Goal: Task Accomplishment & Management: Manage account settings

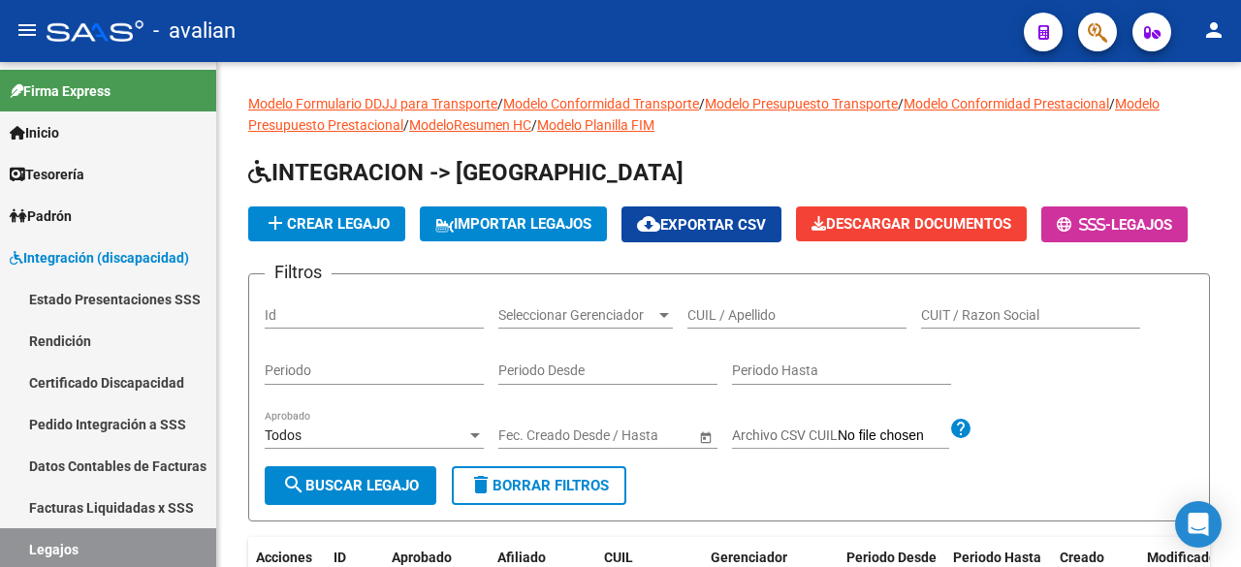
scroll to position [128, 0]
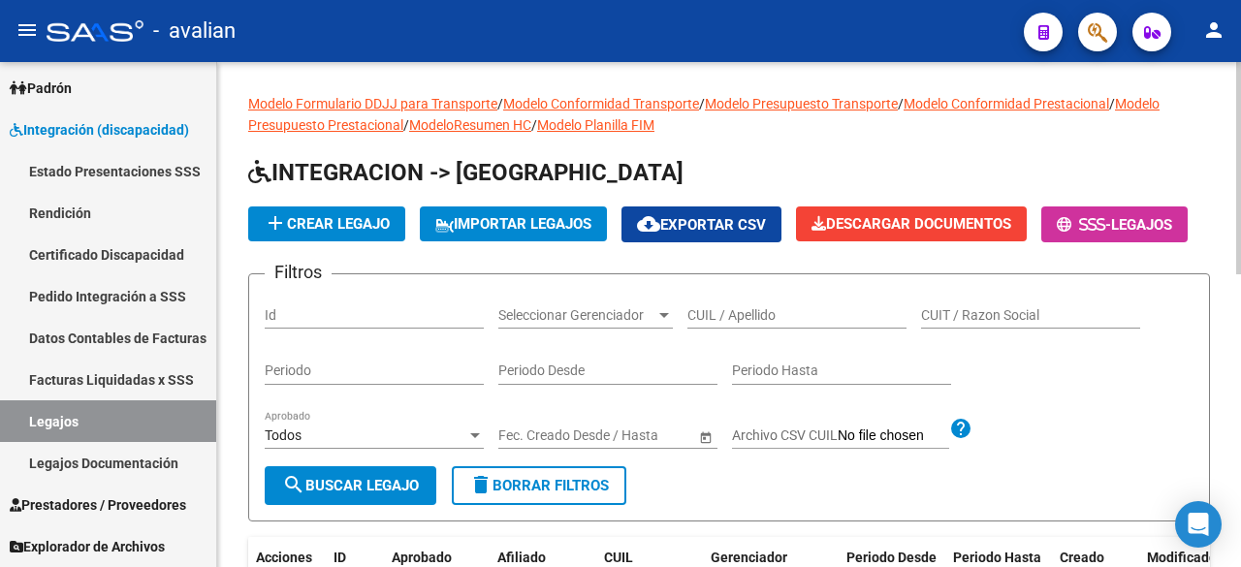
click at [765, 324] on input "CUIL / Apellido" at bounding box center [797, 315] width 219 height 16
paste input "20548468273"
type input "20548468273"
click at [289, 497] on mat-icon "search" at bounding box center [293, 484] width 23 height 23
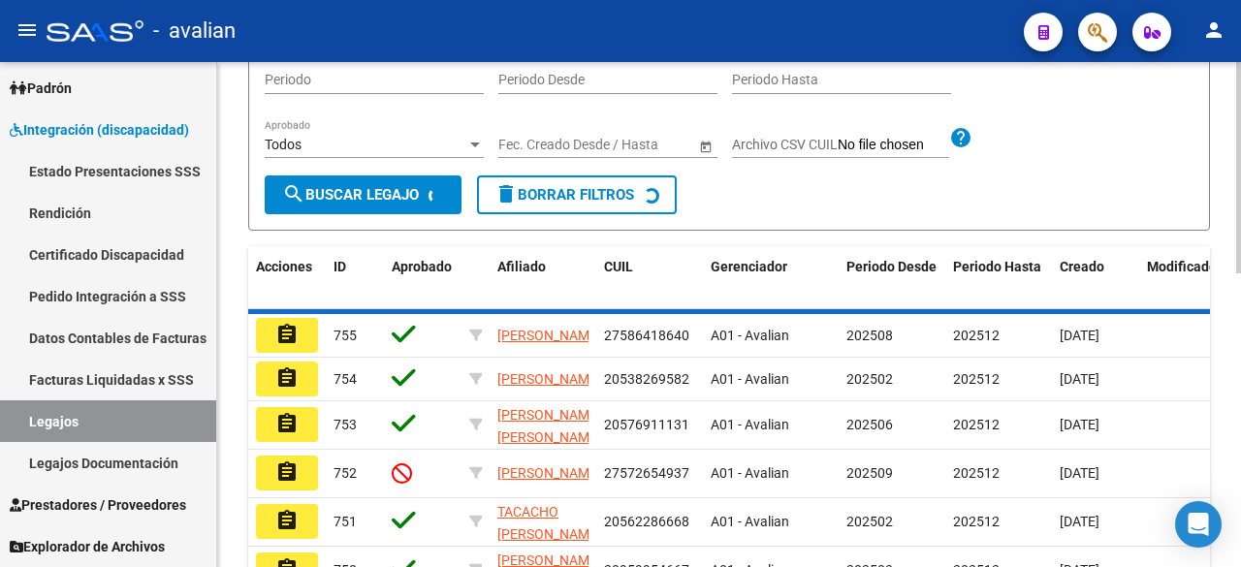
scroll to position [262, 0]
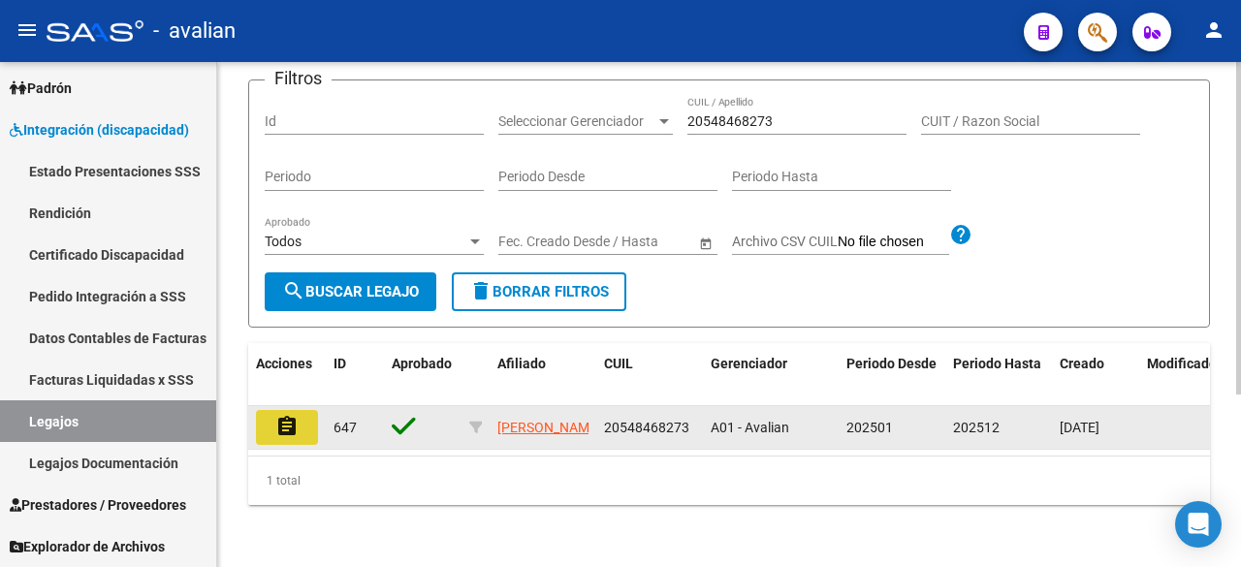
click at [264, 414] on button "assignment" at bounding box center [287, 427] width 62 height 35
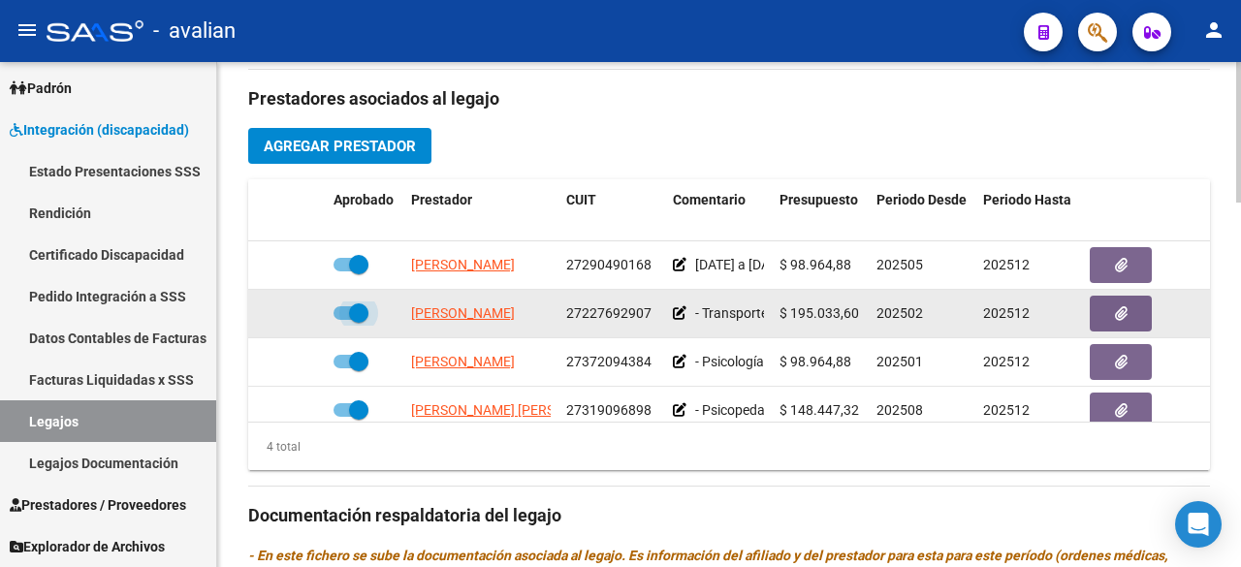
click at [339, 315] on span at bounding box center [351, 313] width 35 height 14
click at [342, 320] on input "checkbox" at bounding box center [342, 320] width 1 height 1
checkbox input "false"
click at [297, 313] on icon at bounding box center [298, 313] width 14 height 14
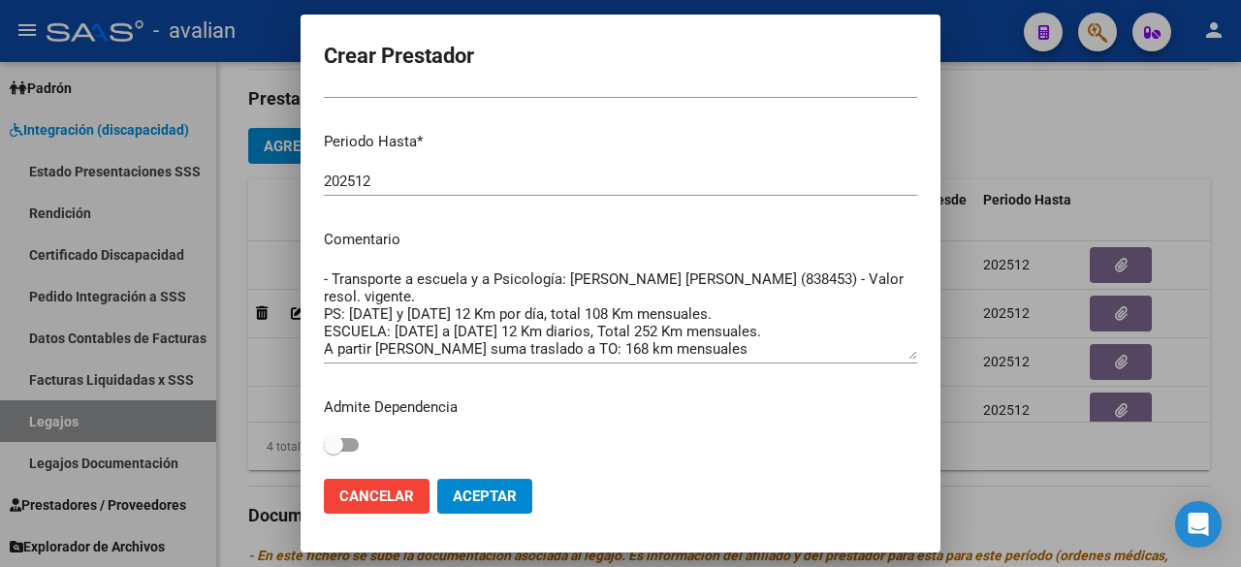
scroll to position [17, 0]
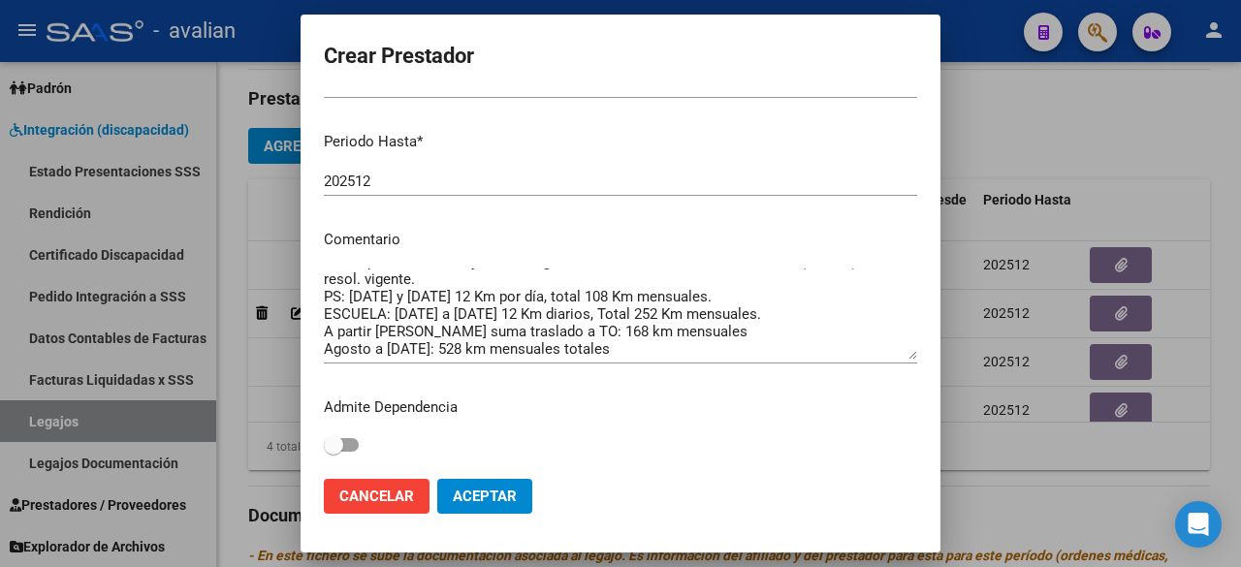
click at [737, 331] on textarea "- Transporte a escuela y a Psicología: [PERSON_NAME] [PERSON_NAME] (838453) - V…" at bounding box center [621, 314] width 594 height 91
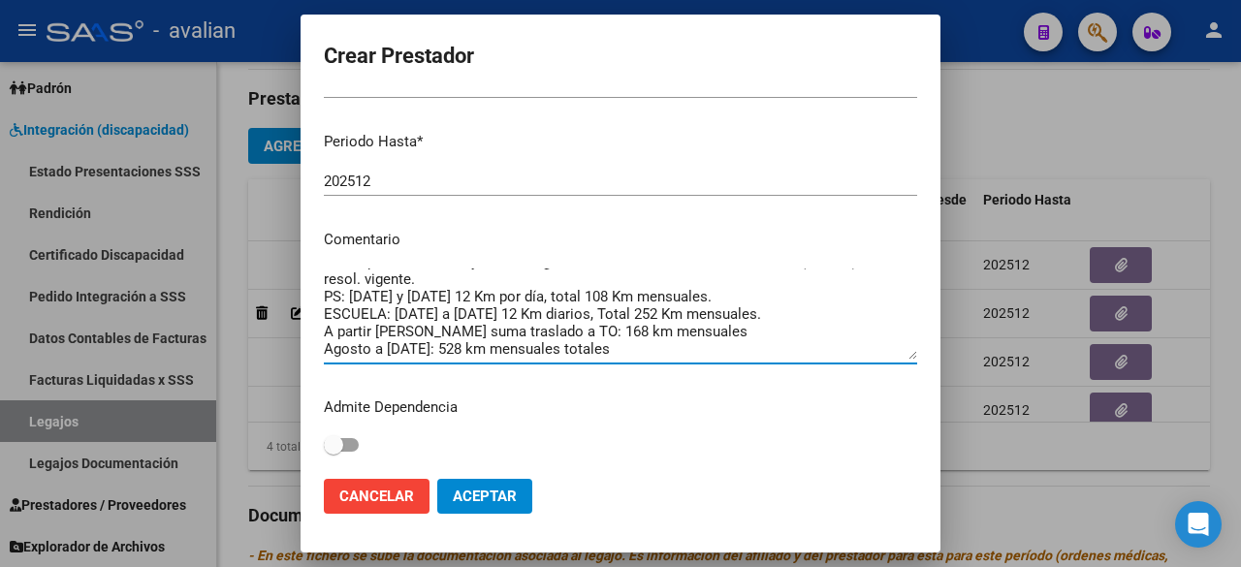
click at [567, 324] on textarea "- Transporte a escuela y a Psicología: [PERSON_NAME] [PERSON_NAME] (838453) - V…" at bounding box center [621, 314] width 594 height 91
click at [642, 330] on textarea "- Transporte a escuela y a Psicología: [PERSON_NAME] [PERSON_NAME] (838453) - V…" at bounding box center [621, 314] width 594 height 91
click at [516, 348] on textarea "- Transporte a escuela y a Psicología: [PERSON_NAME] [PERSON_NAME] (838453) - V…" at bounding box center [621, 314] width 594 height 91
type textarea "- Transporte a escuela y a Psicología: [PERSON_NAME] [PERSON_NAME] (838453) - V…"
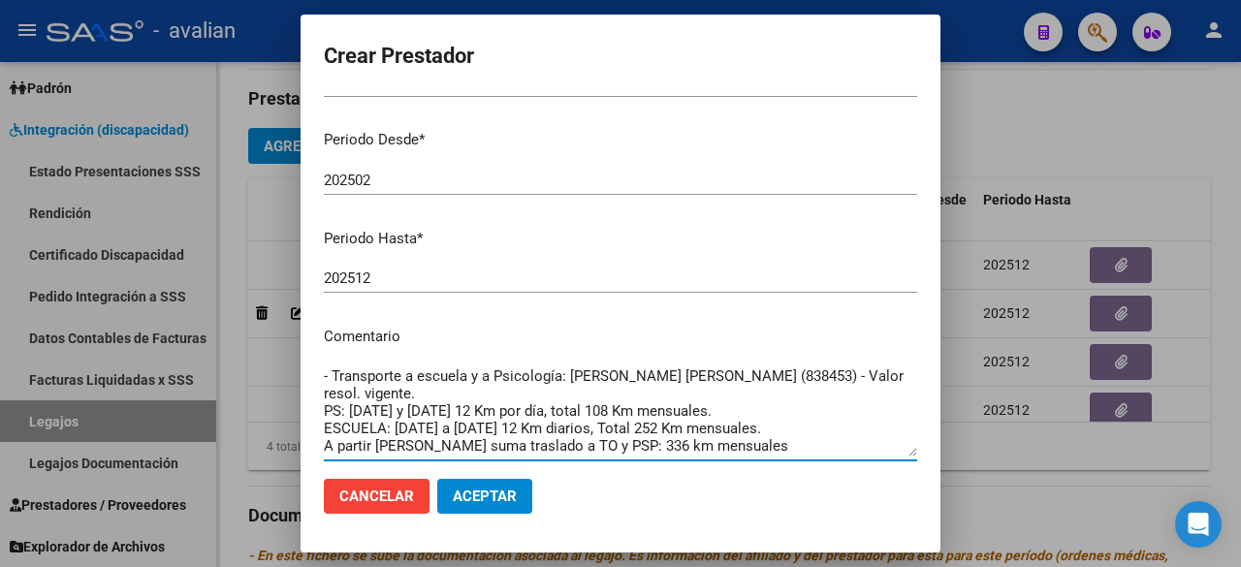
scroll to position [101, 0]
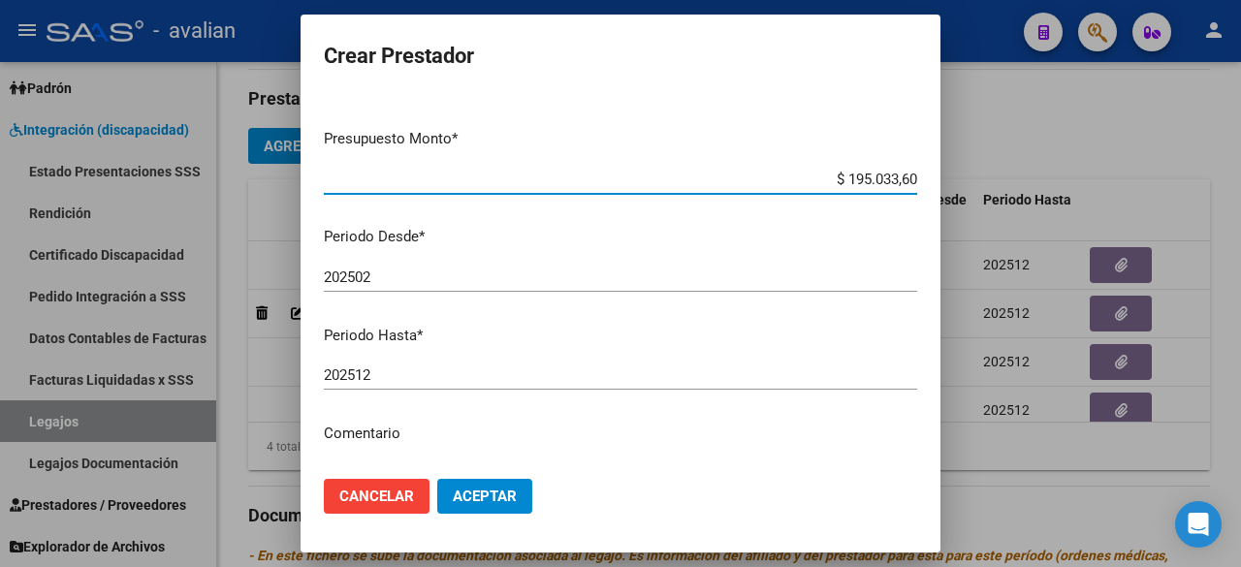
drag, startPoint x: 902, startPoint y: 177, endPoint x: 828, endPoint y: 193, distance: 75.5
click at [828, 193] on div "$ 195.033,60 Ingresar el monto" at bounding box center [621, 189] width 594 height 48
paste input "377.064,96"
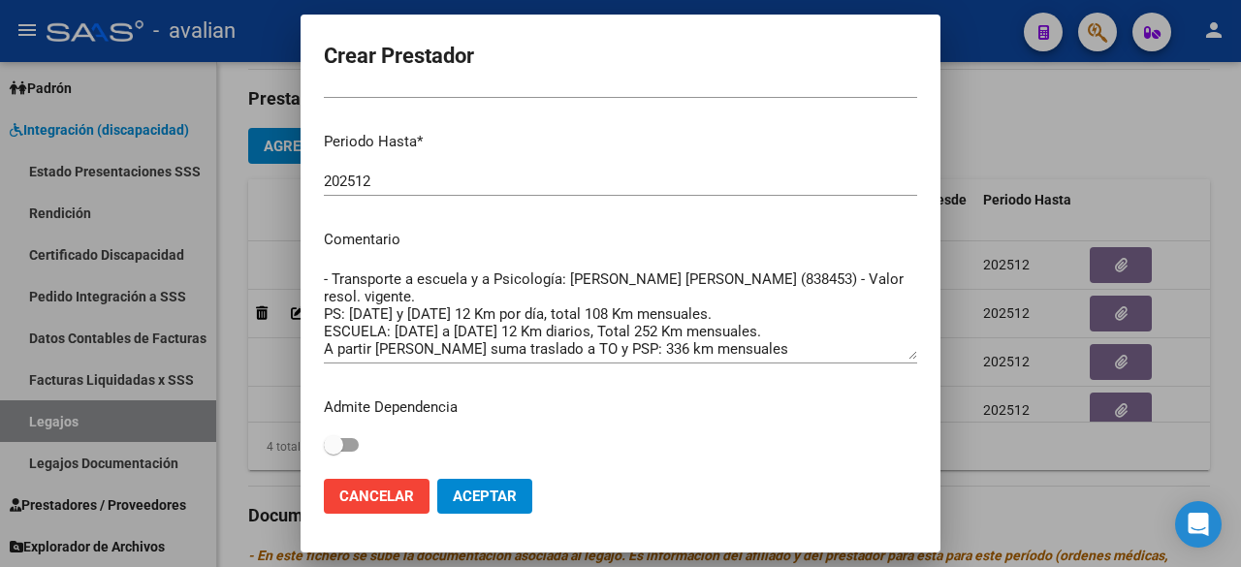
type input "$ 377.064,96"
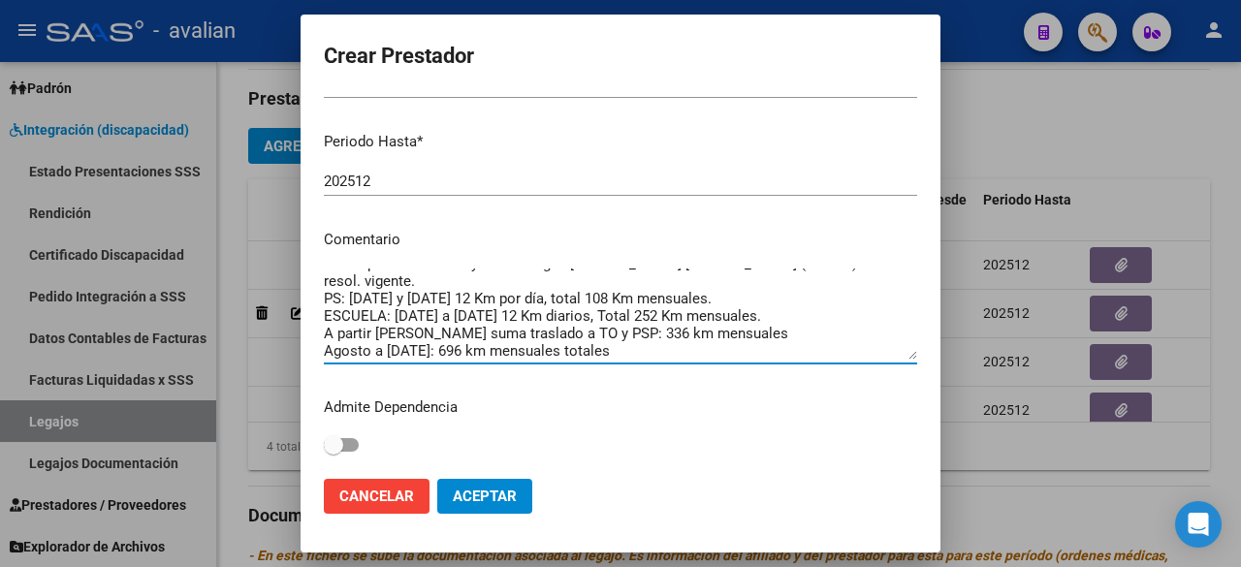
drag, startPoint x: 326, startPoint y: 342, endPoint x: 774, endPoint y: 347, distance: 448.1
click at [774, 347] on textarea "- Transporte a escuela y a Psicología: [PERSON_NAME] [PERSON_NAME] (838453) - V…" at bounding box center [621, 314] width 594 height 91
drag, startPoint x: 692, startPoint y: 349, endPoint x: 665, endPoint y: 344, distance: 27.6
click at [692, 348] on textarea "- Transporte a escuela y a Psicología: [PERSON_NAME] [PERSON_NAME] (838453) - V…" at bounding box center [621, 314] width 594 height 91
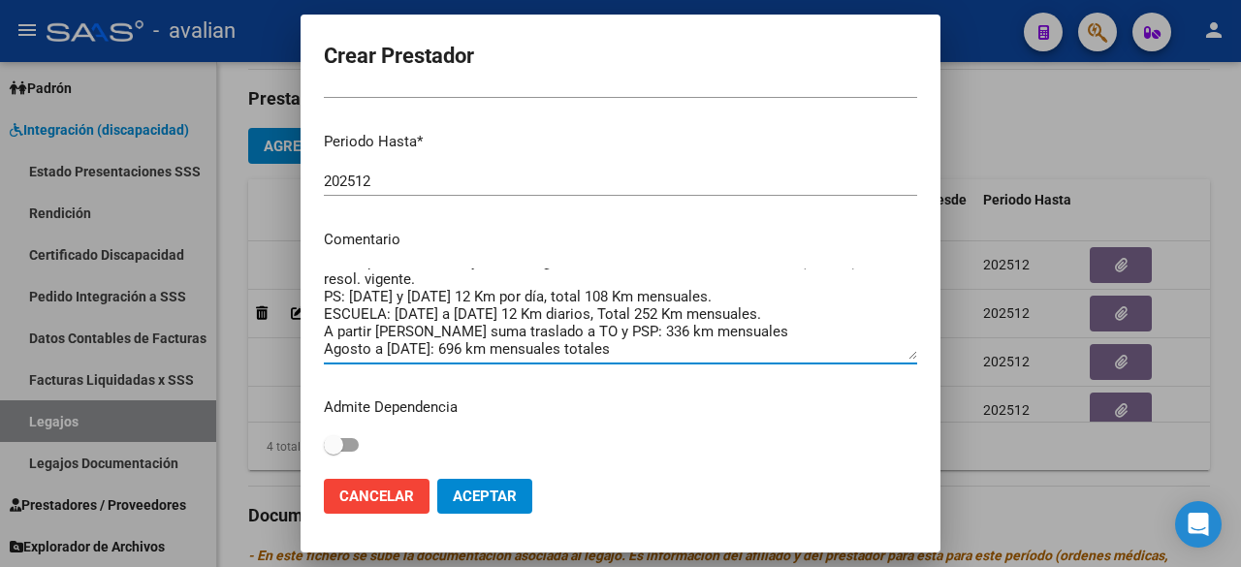
click at [337, 350] on textarea "- Transporte a escuela y a Psicología: [PERSON_NAME] [PERSON_NAME] (838453) - V…" at bounding box center [621, 314] width 594 height 91
click at [326, 349] on textarea "- Transporte a escuela y a Psicología: [PERSON_NAME] [PERSON_NAME] (838453) - V…" at bounding box center [621, 314] width 594 height 91
drag, startPoint x: 322, startPoint y: 351, endPoint x: 333, endPoint y: 343, distance: 13.2
click at [322, 350] on mat-dialog-content "CUIT * 27-22769290-7 Ingresar CUIT ARCA Padrón Presupuesto Monto * $ 377.064,96…" at bounding box center [621, 278] width 640 height 369
drag, startPoint x: 325, startPoint y: 347, endPoint x: 653, endPoint y: 348, distance: 327.8
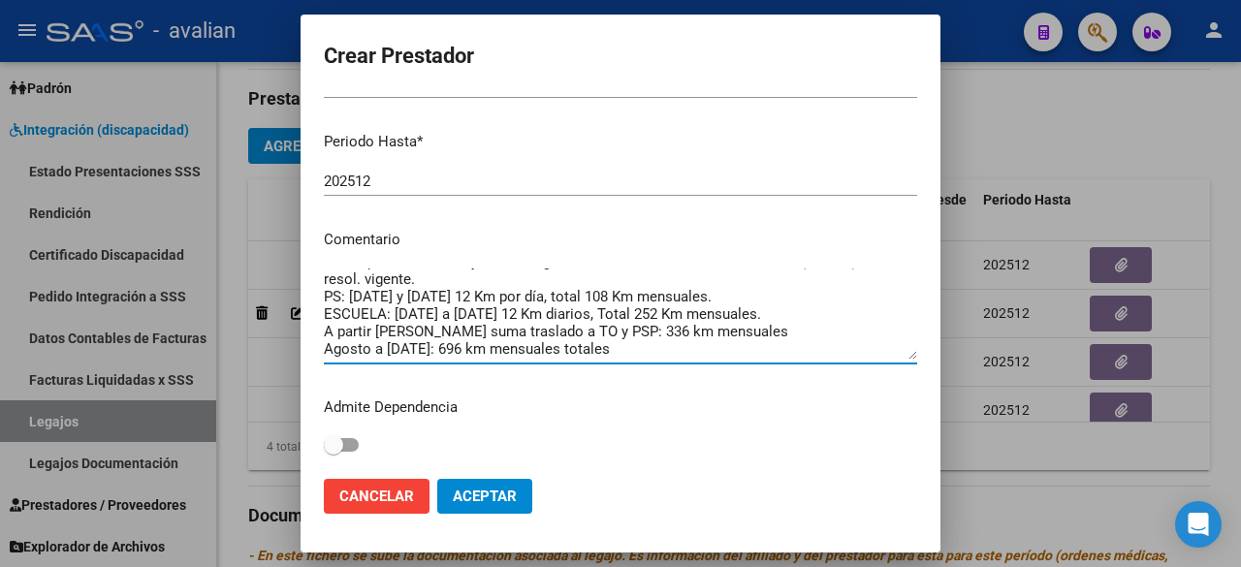
click at [679, 353] on textarea "- Transporte a escuela y a Psicología: [PERSON_NAME] [PERSON_NAME] (838453) - V…" at bounding box center [621, 314] width 594 height 91
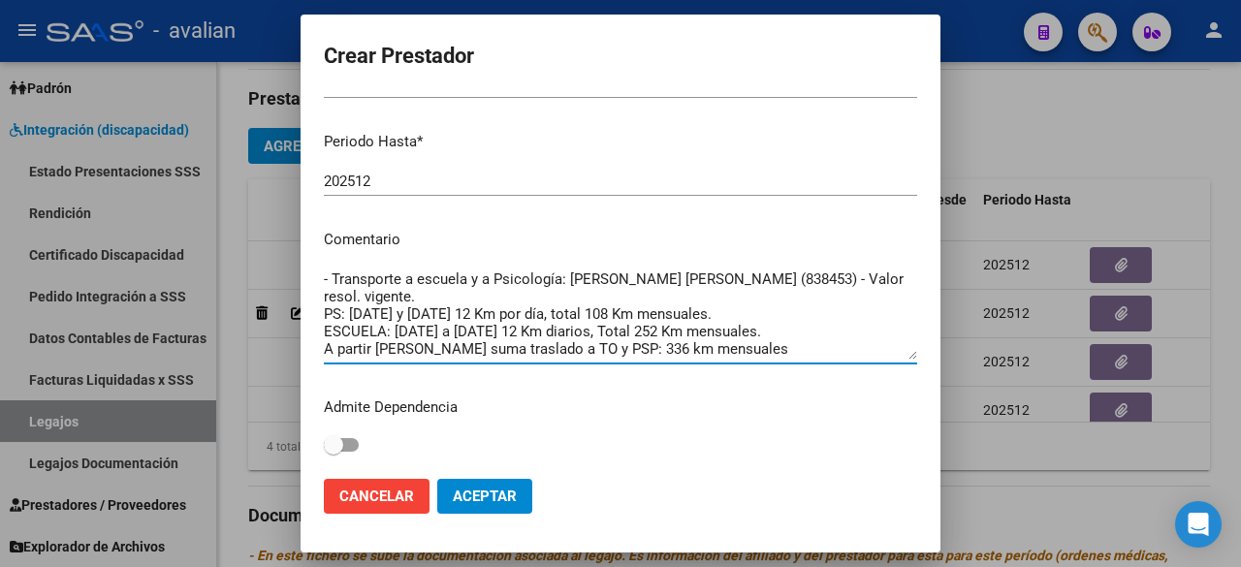
click at [326, 274] on textarea "- Transporte a escuela y a Psicología: [PERSON_NAME] [PERSON_NAME] (838453) - V…" at bounding box center [621, 314] width 594 height 91
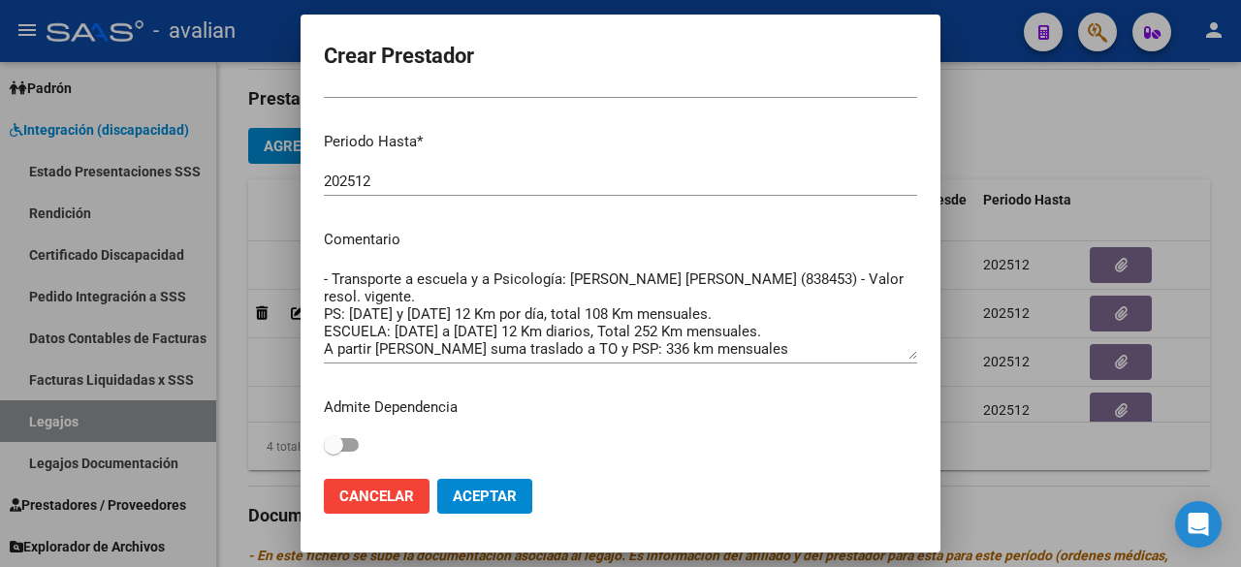
click at [323, 274] on mat-dialog-content "CUIT * 27-22769290-7 Ingresar CUIT ARCA Padrón Presupuesto Monto * $ 377.064,96…" at bounding box center [621, 278] width 640 height 369
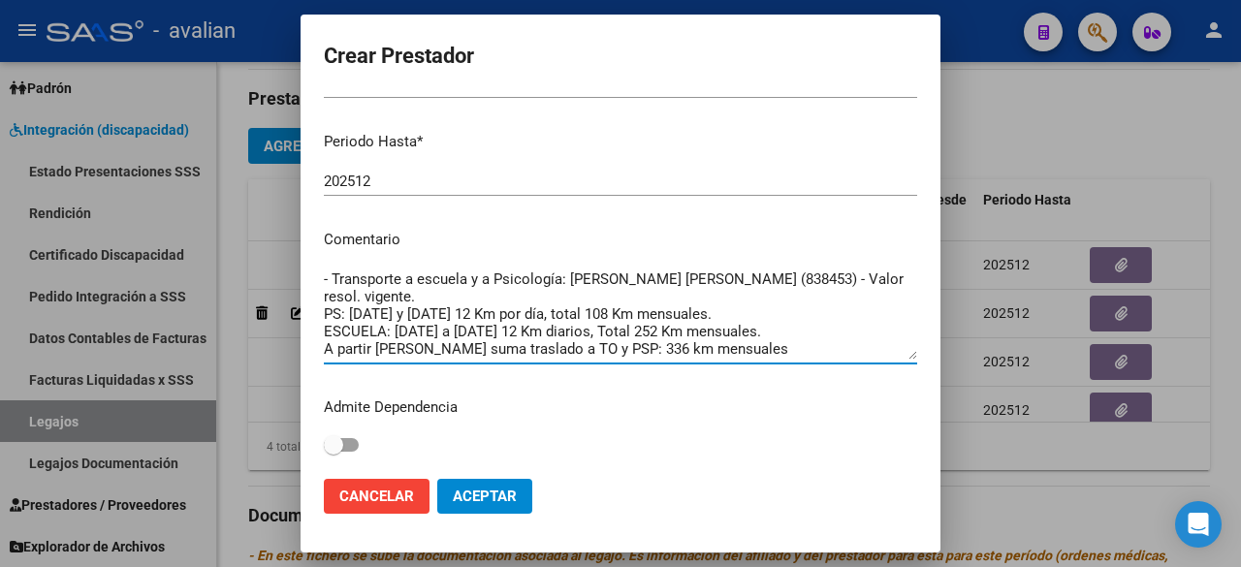
click at [325, 278] on textarea "- Transporte a escuela y a Psicología: [PERSON_NAME] [PERSON_NAME] (838453) - V…" at bounding box center [621, 314] width 594 height 91
click at [512, 479] on button "Aceptar" at bounding box center [484, 496] width 95 height 35
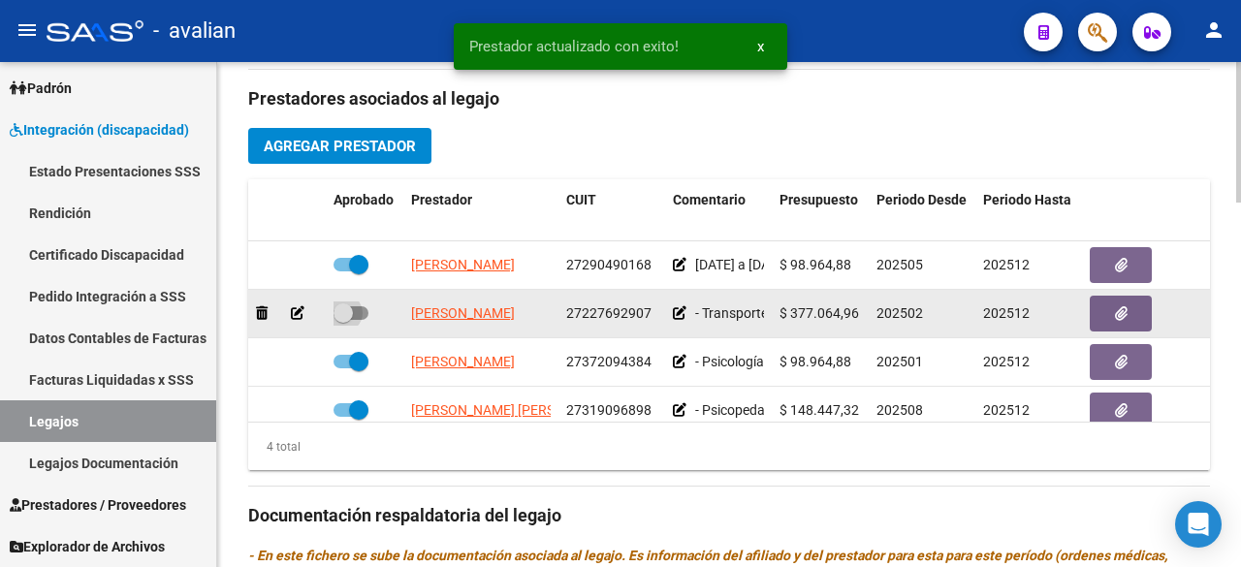
click at [359, 311] on span at bounding box center [351, 313] width 35 height 14
click at [343, 320] on input "checkbox" at bounding box center [342, 320] width 1 height 1
checkbox input "true"
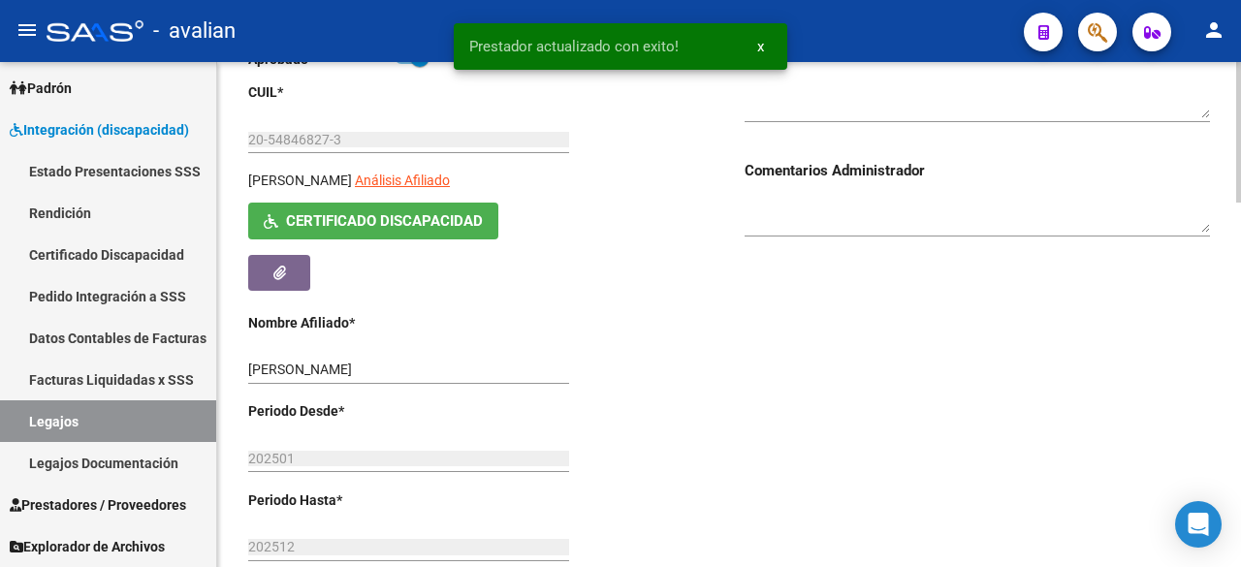
scroll to position [97, 0]
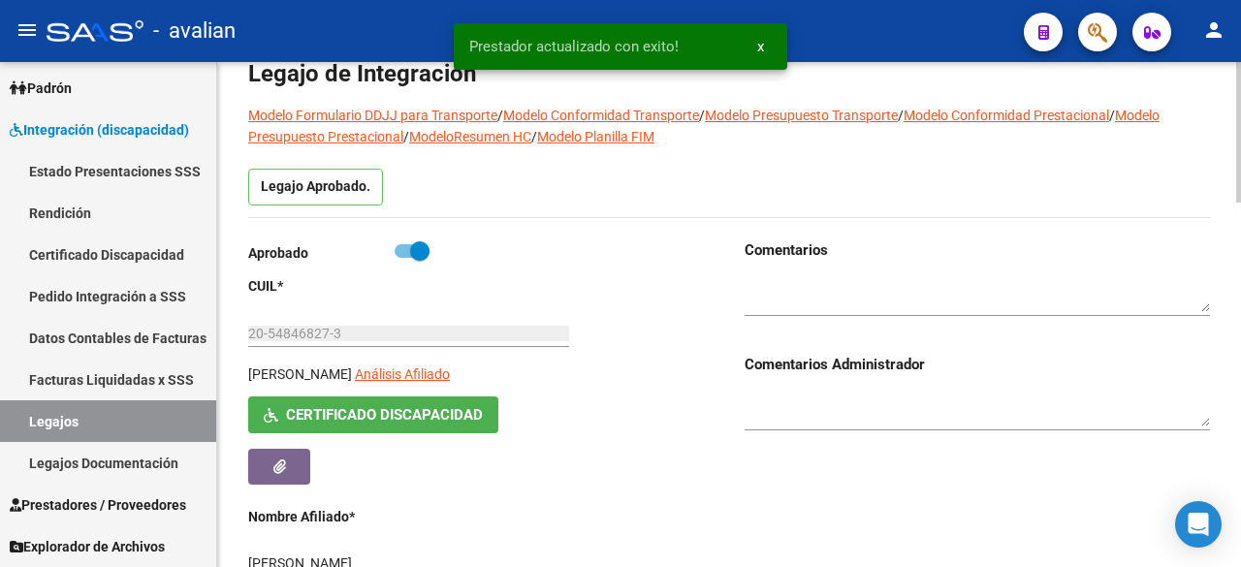
click at [838, 278] on textarea at bounding box center [978, 294] width 466 height 37
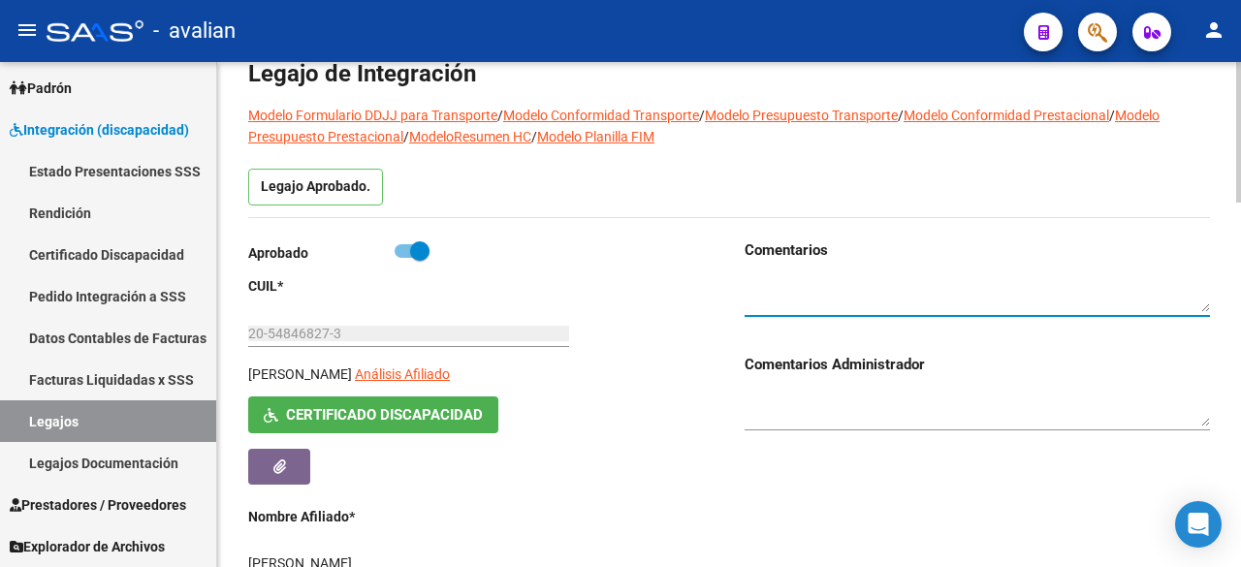
paste textarea "Agosto a [DATE]: 696 km mensuales totales"
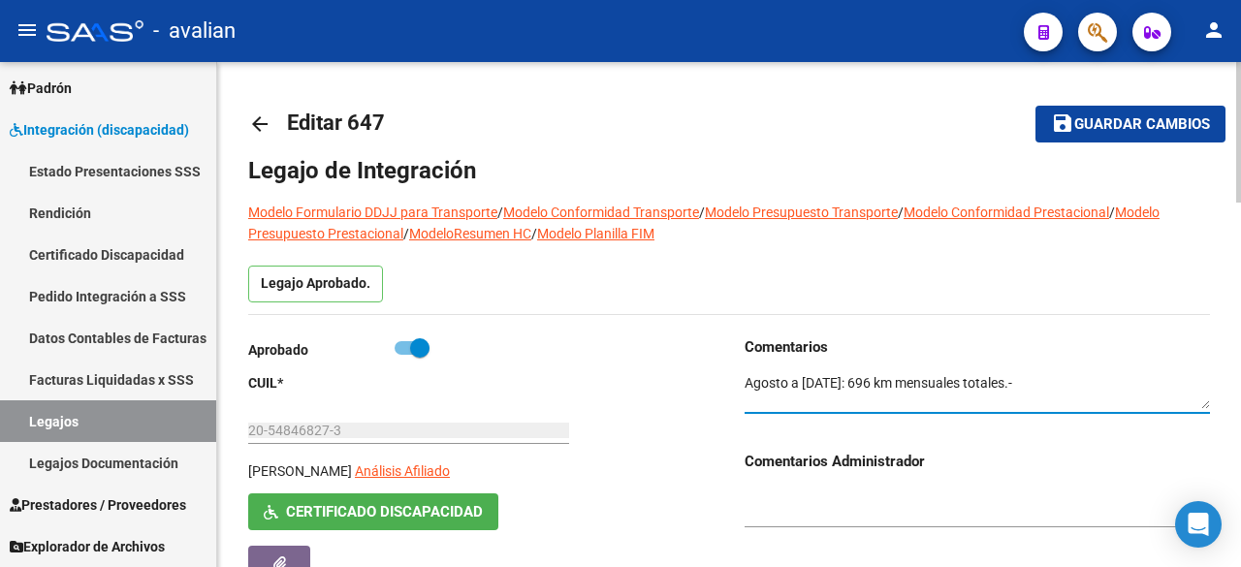
type textarea "Agosto a [DATE]: 696 km mensuales totales.-"
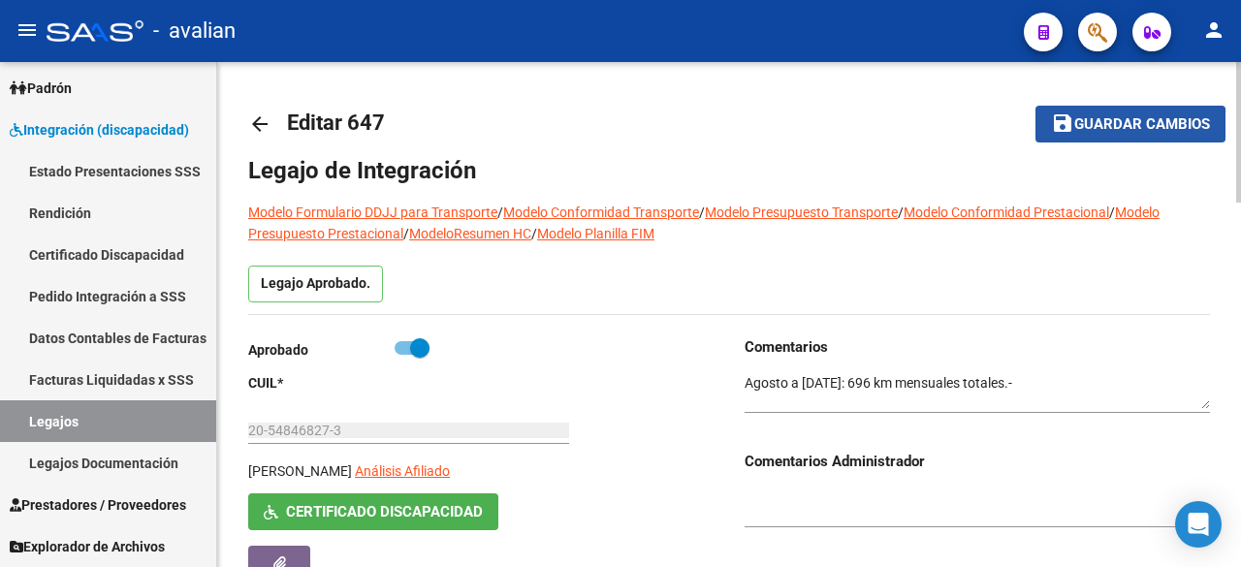
click at [1117, 127] on span "Guardar cambios" at bounding box center [1143, 124] width 136 height 17
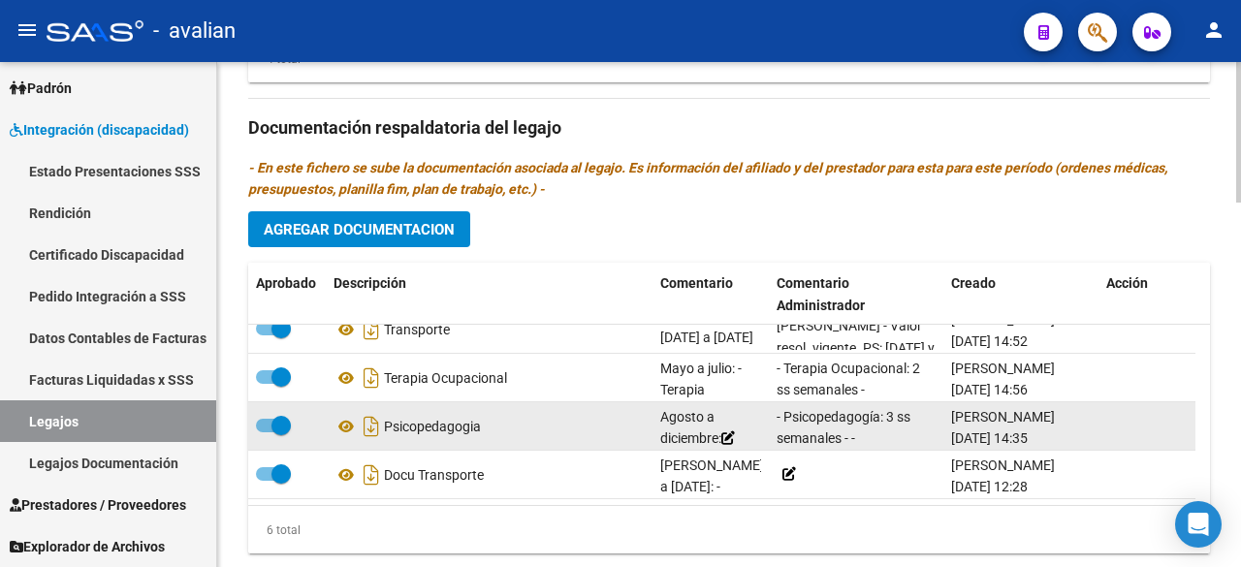
scroll to position [1305, 0]
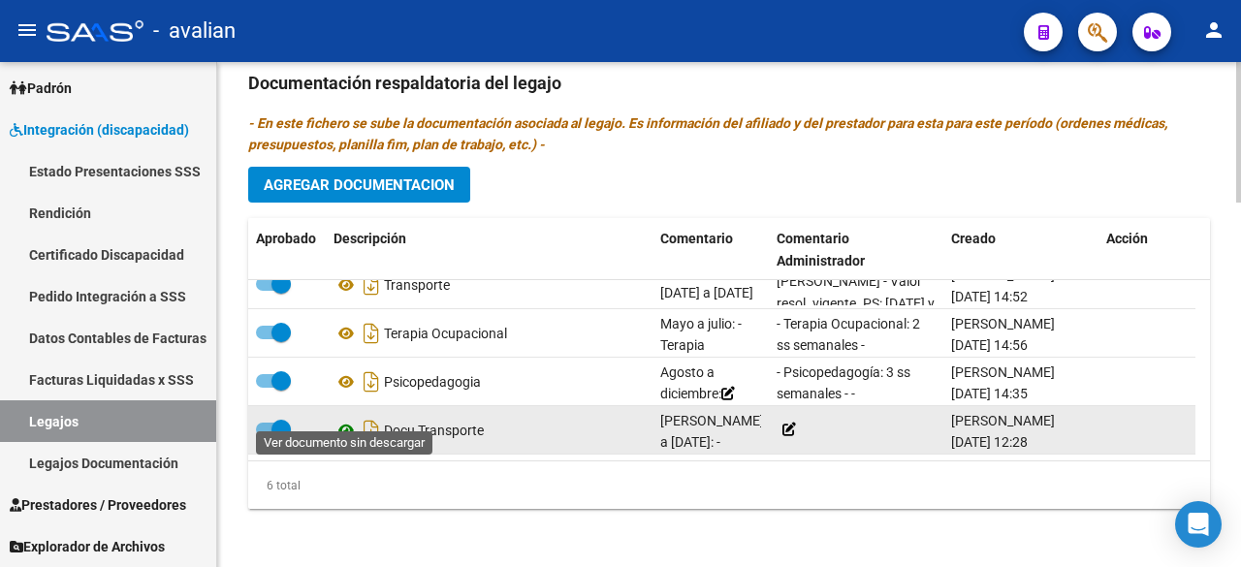
click at [343, 419] on icon at bounding box center [346, 430] width 25 height 23
click at [265, 423] on span at bounding box center [273, 430] width 35 height 14
click at [265, 436] on input "checkbox" at bounding box center [265, 436] width 1 height 1
checkbox input "false"
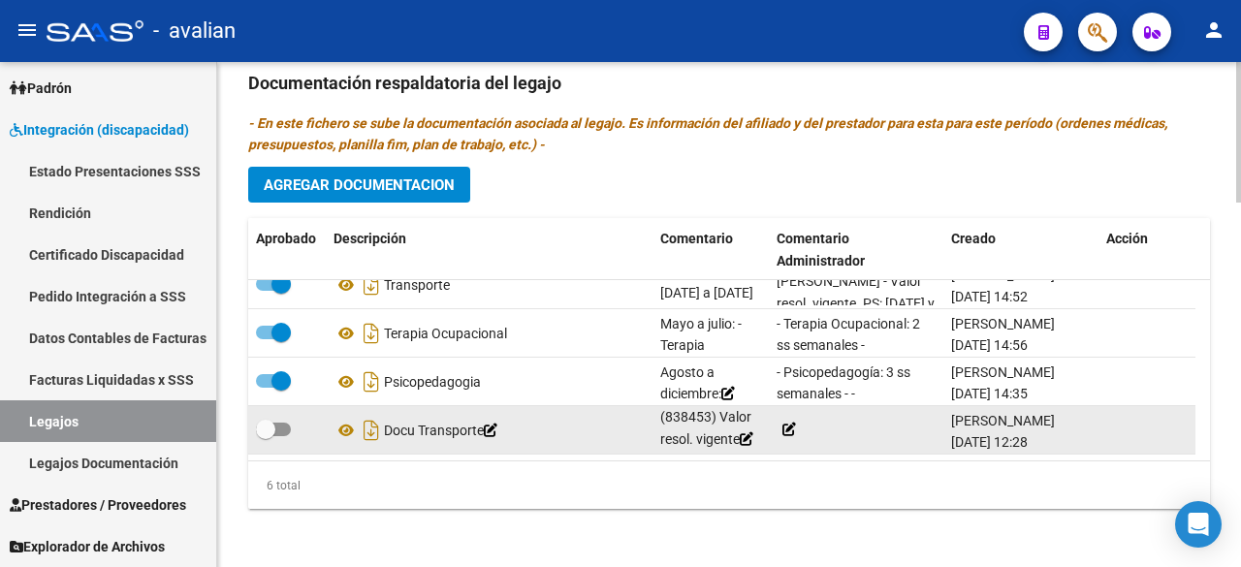
drag, startPoint x: 663, startPoint y: 402, endPoint x: 747, endPoint y: 424, distance: 86.1
click at [768, 428] on div "Docu Transporte [PERSON_NAME] a [DATE]: - Transporte a Terapia (TO) 168 km mens…" at bounding box center [722, 430] width 948 height 48
copy span "[PERSON_NAME] a [DATE]: - Transporte a Terapia (TO) 168 km mensuales - [PERSON_…"
click at [498, 424] on icon at bounding box center [491, 431] width 14 height 14
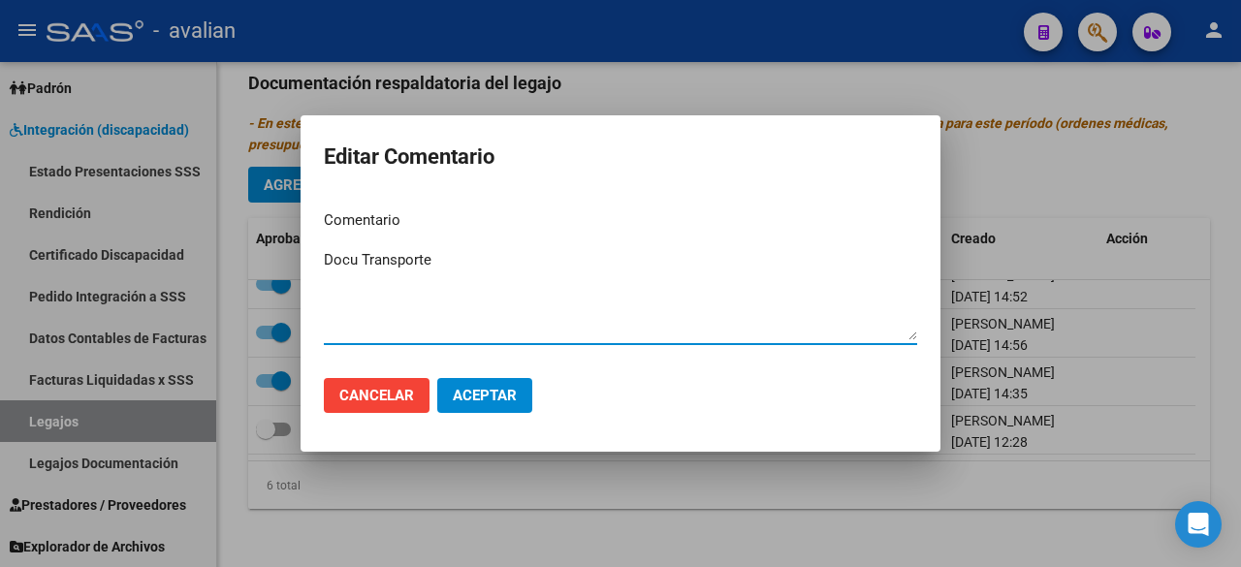
click at [405, 399] on span "Cancelar" at bounding box center [376, 395] width 75 height 17
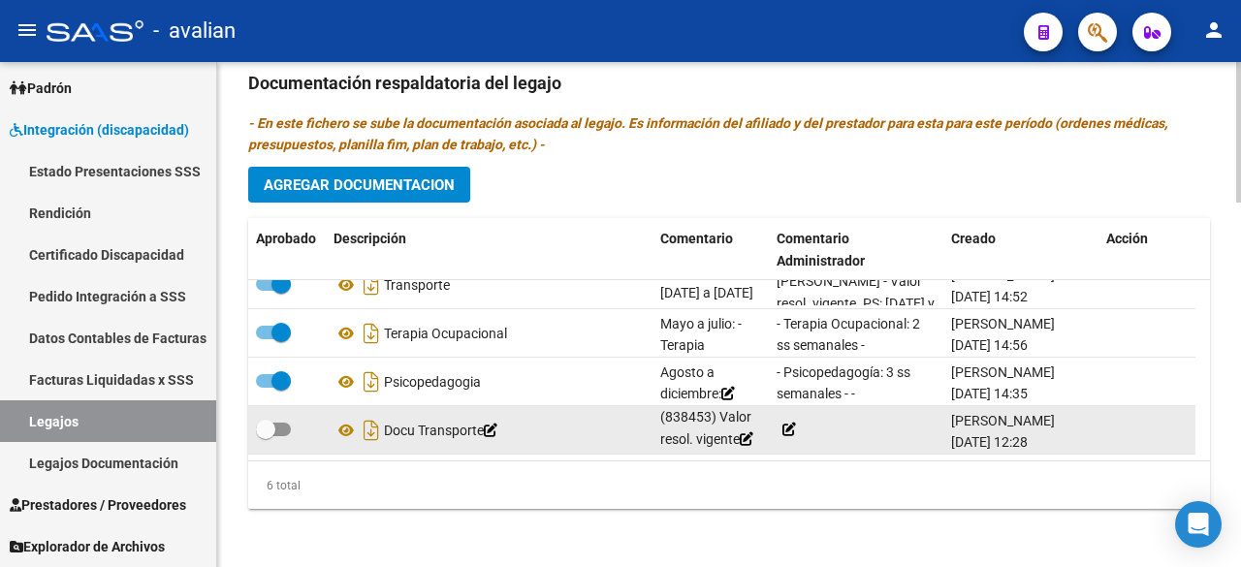
scroll to position [34, 0]
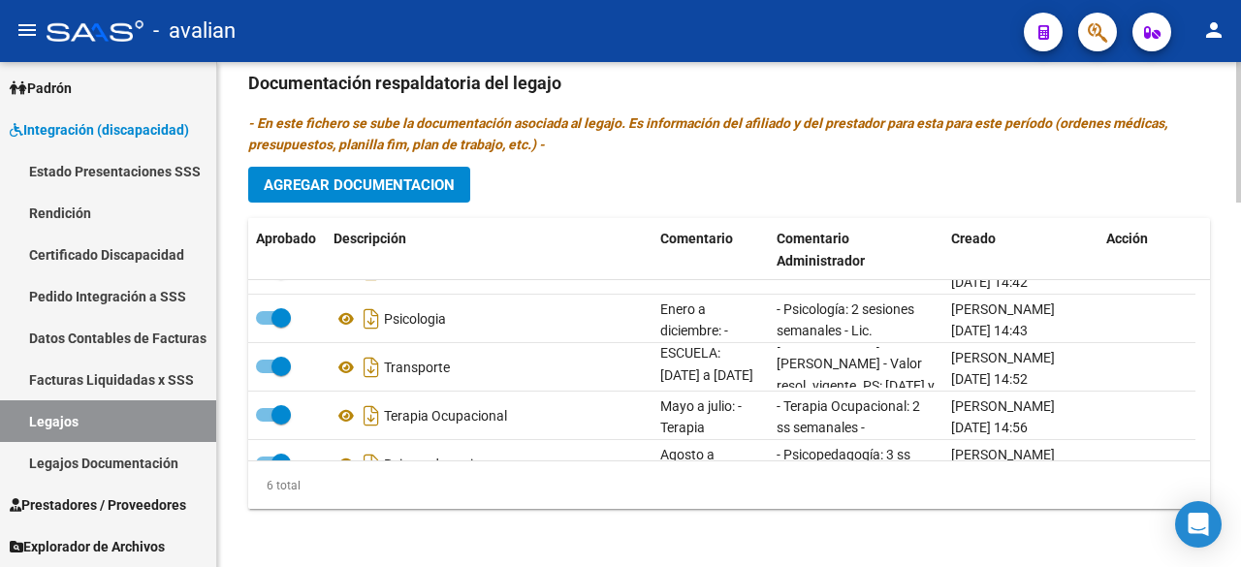
click at [456, 175] on button "Agregar Documentacion" at bounding box center [359, 185] width 222 height 36
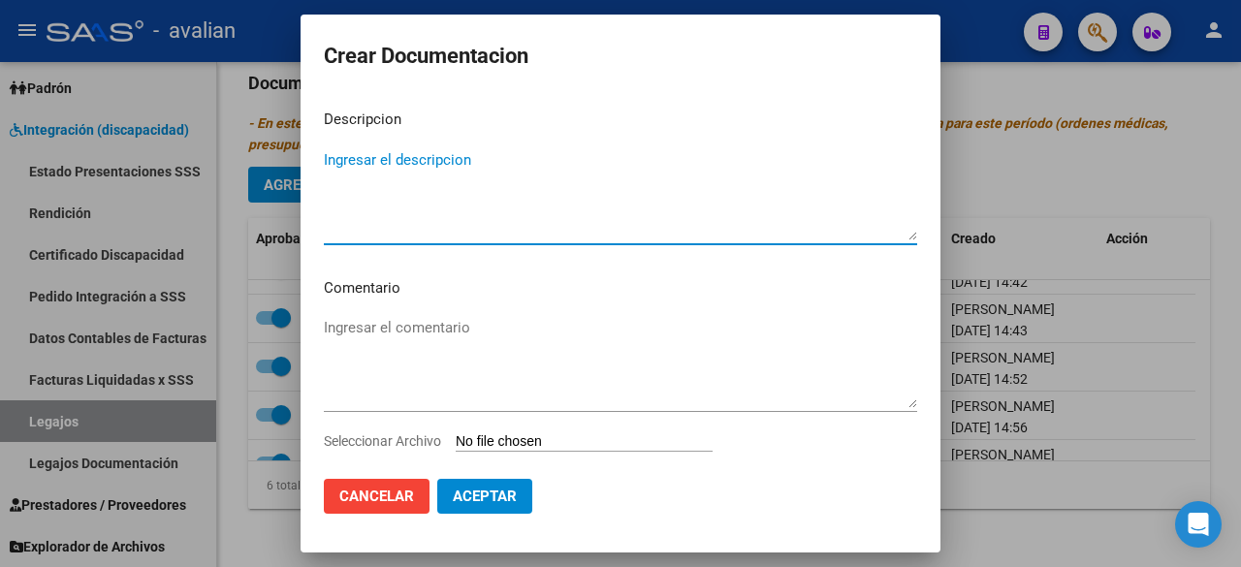
paste textarea "[PERSON_NAME] a [DATE]: - Transporte a Terapia (TO) 168 km mensuales - [PERSON_…"
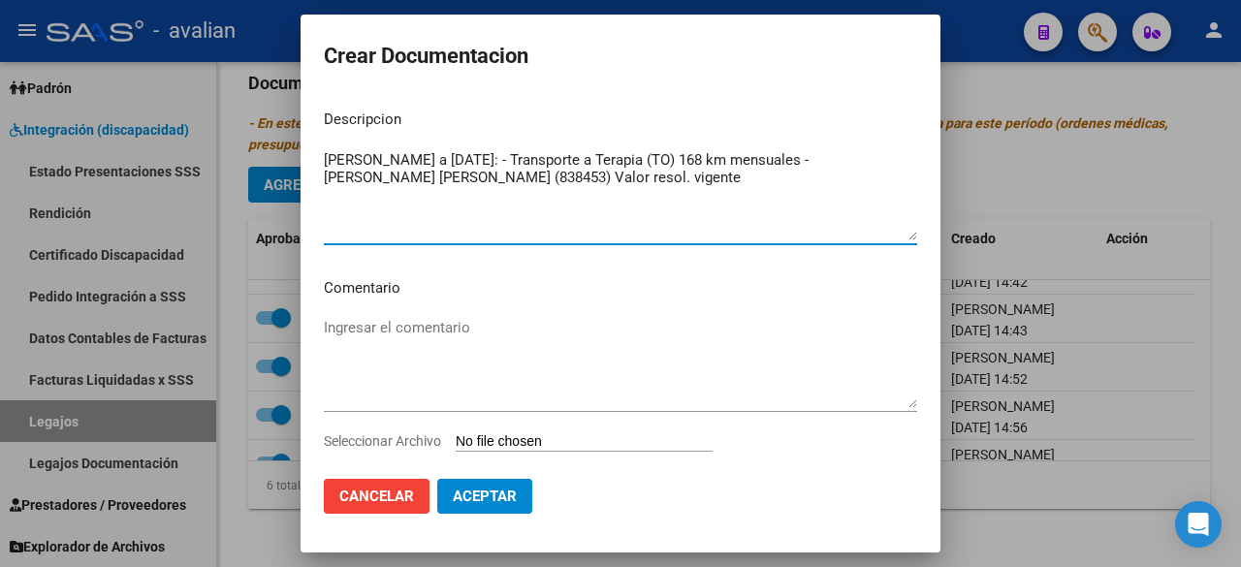
drag, startPoint x: 636, startPoint y: 181, endPoint x: 297, endPoint y: 137, distance: 342.4
click at [297, 137] on div "Crear Documentacion Descripcion [PERSON_NAME] a [DATE]: - Transporte a Terapia …" at bounding box center [620, 283] width 1241 height 567
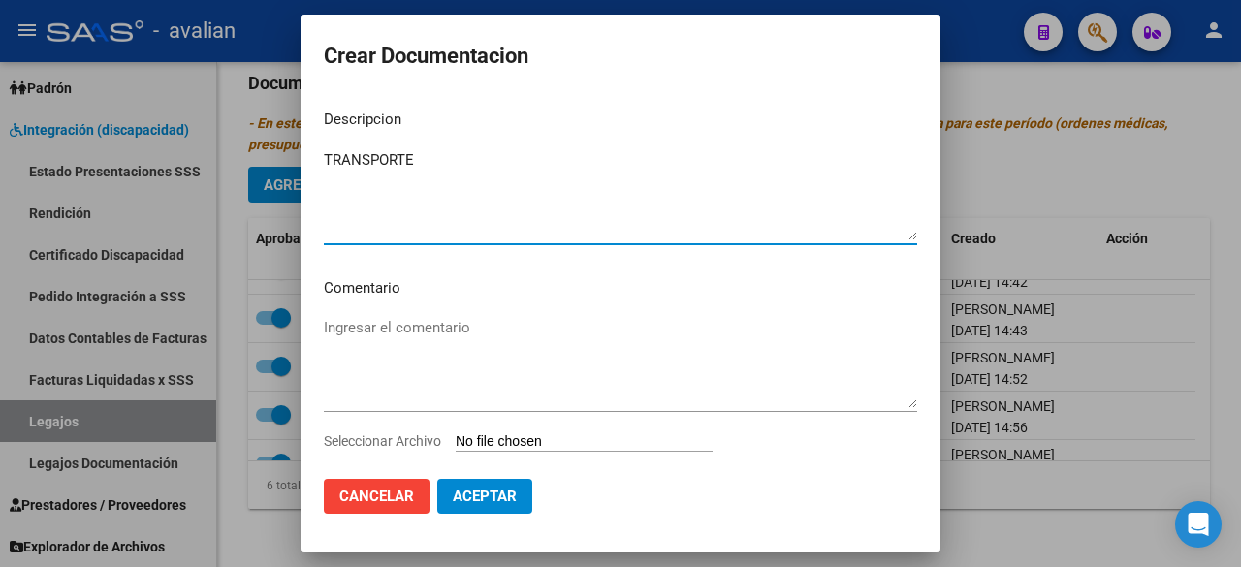
type textarea "TRANSPORTE"
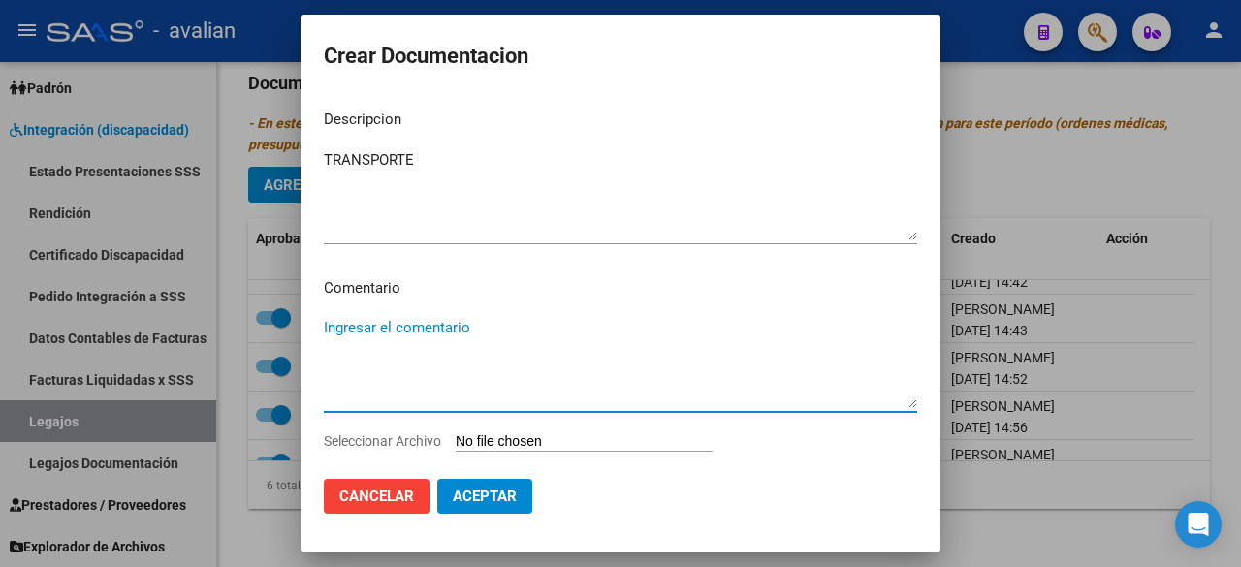
click at [463, 337] on textarea "Ingresar el comentario" at bounding box center [621, 362] width 594 height 91
type textarea "AGOSTO A DICIEMBRE:"
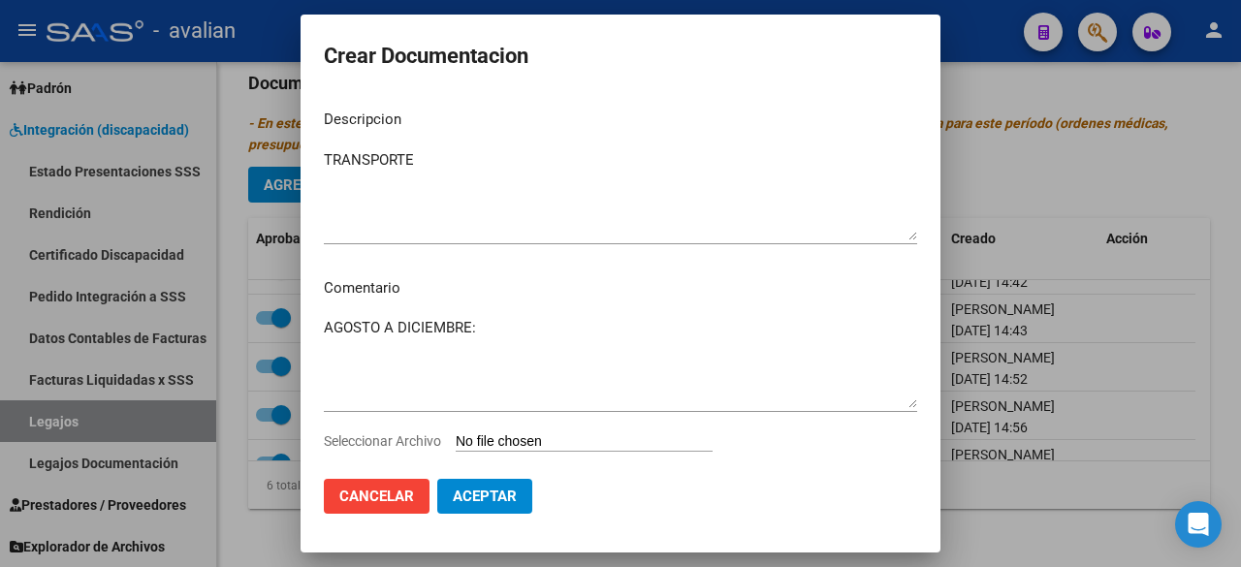
click at [573, 439] on input "Seleccionar Archivo" at bounding box center [584, 443] width 257 height 18
type input "C:\fakepath\TRANSPORTE 2025.pdf"
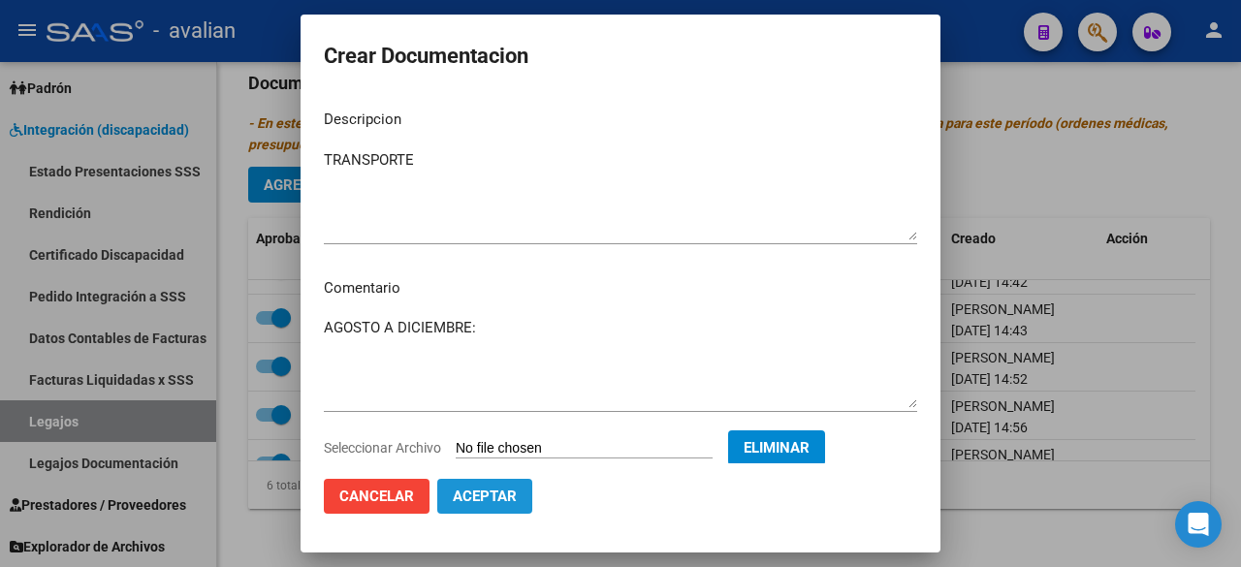
click at [518, 491] on button "Aceptar" at bounding box center [484, 496] width 95 height 35
checkbox input "false"
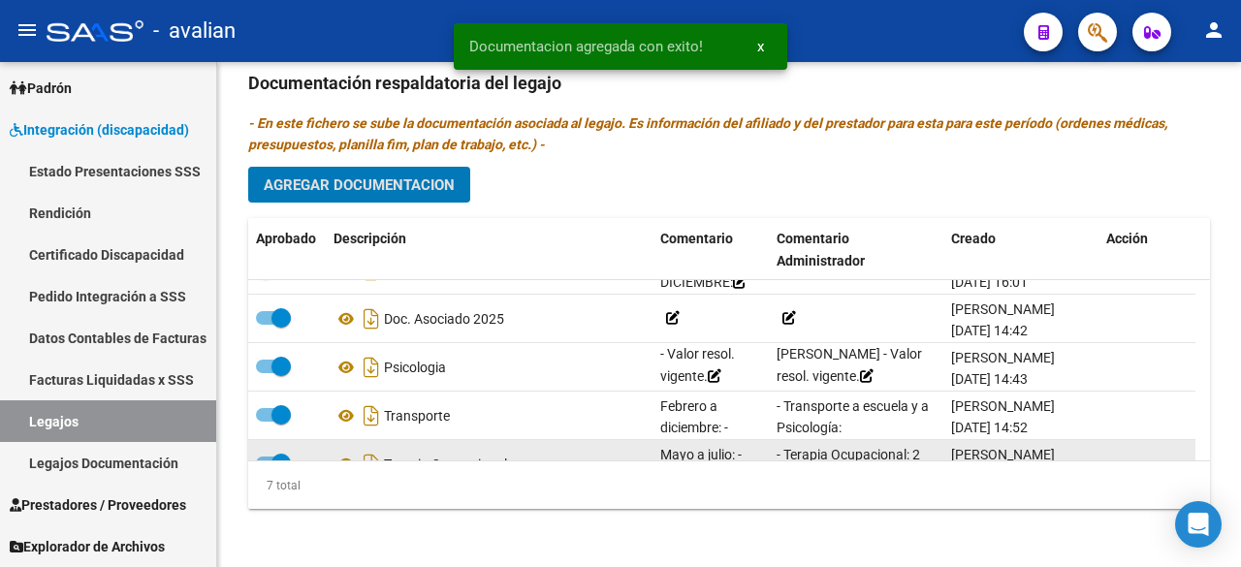
scroll to position [179, 0]
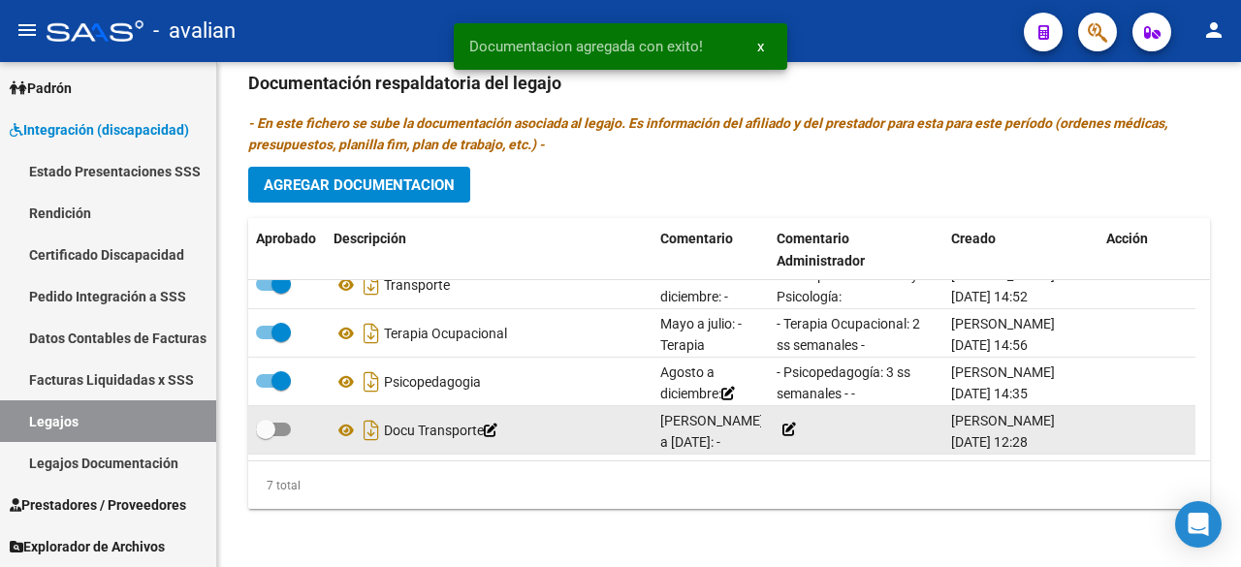
click at [791, 423] on icon at bounding box center [790, 430] width 14 height 14
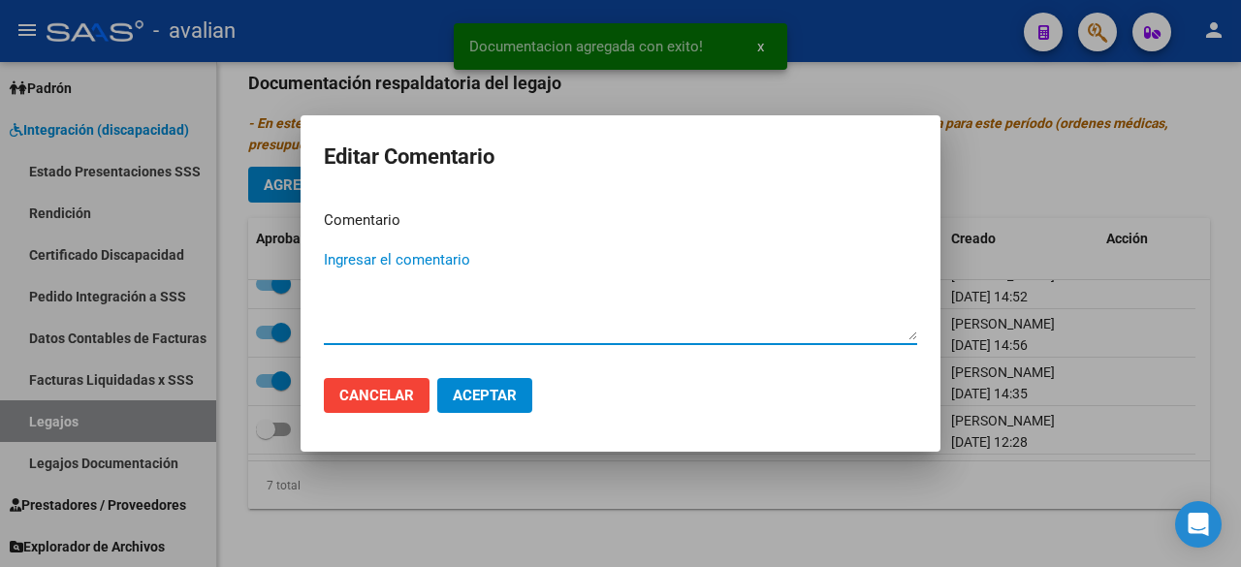
paste textarea "[PERSON_NAME] a [DATE]: - Transporte a Terapia (TO) 168 km mensuales - [PERSON_…"
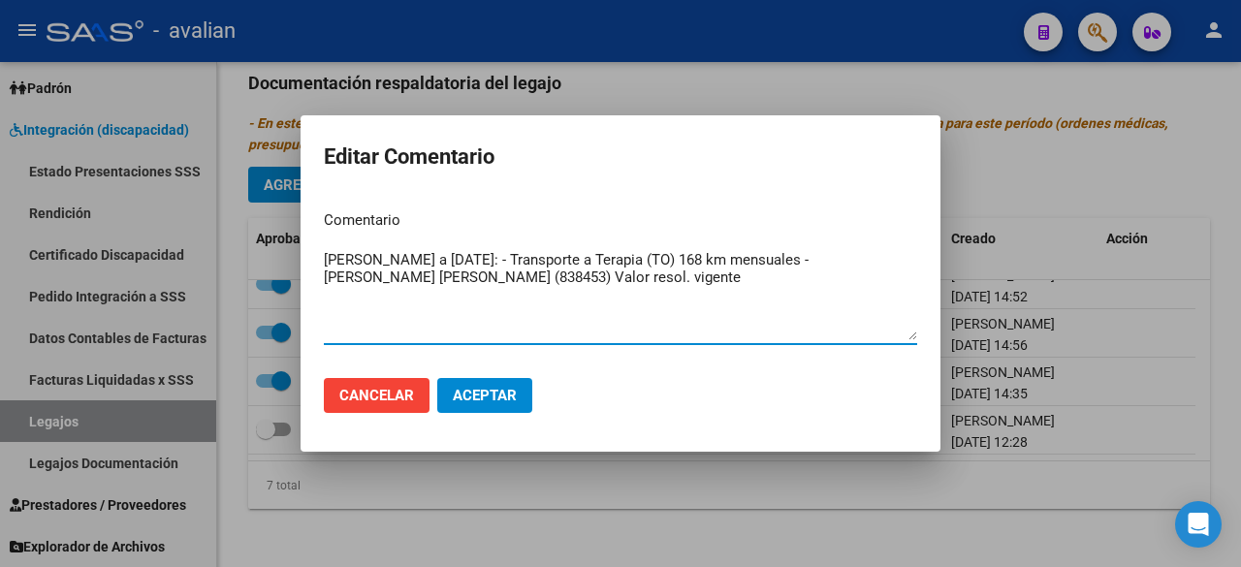
click at [816, 258] on textarea "[PERSON_NAME] a [DATE]: - Transporte a Terapia (TO) 168 km mensuales - [PERSON_…" at bounding box center [621, 294] width 594 height 91
type textarea "[PERSON_NAME] a [DATE]: - Transporte a Terapia (TO) 168 km mensuales + PSP 168 …"
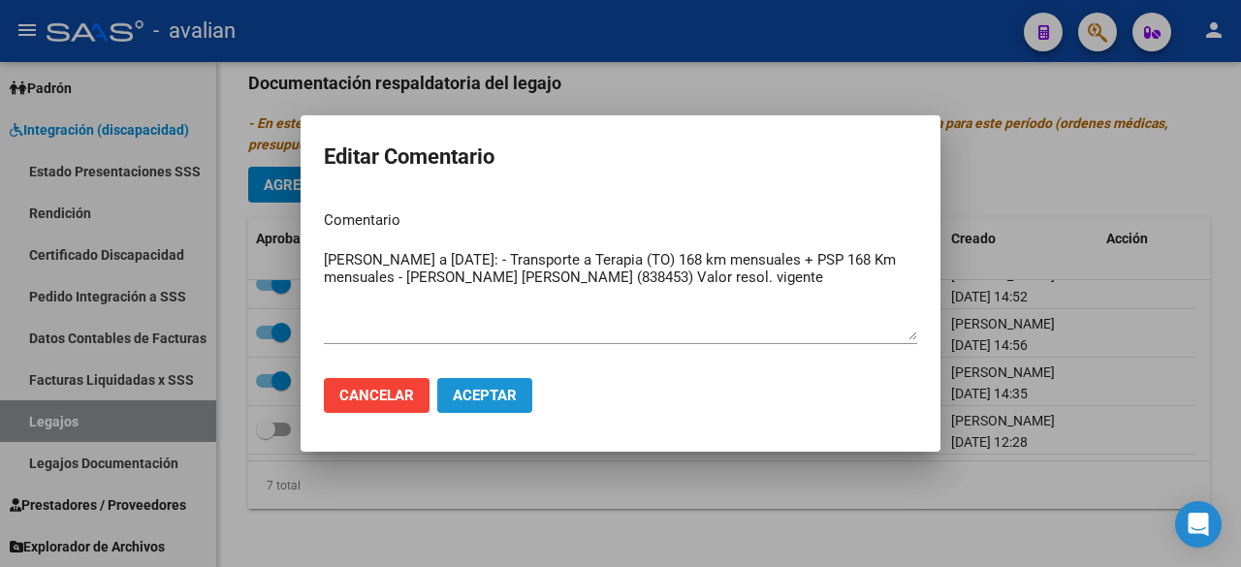
click at [500, 397] on span "Aceptar" at bounding box center [485, 395] width 64 height 17
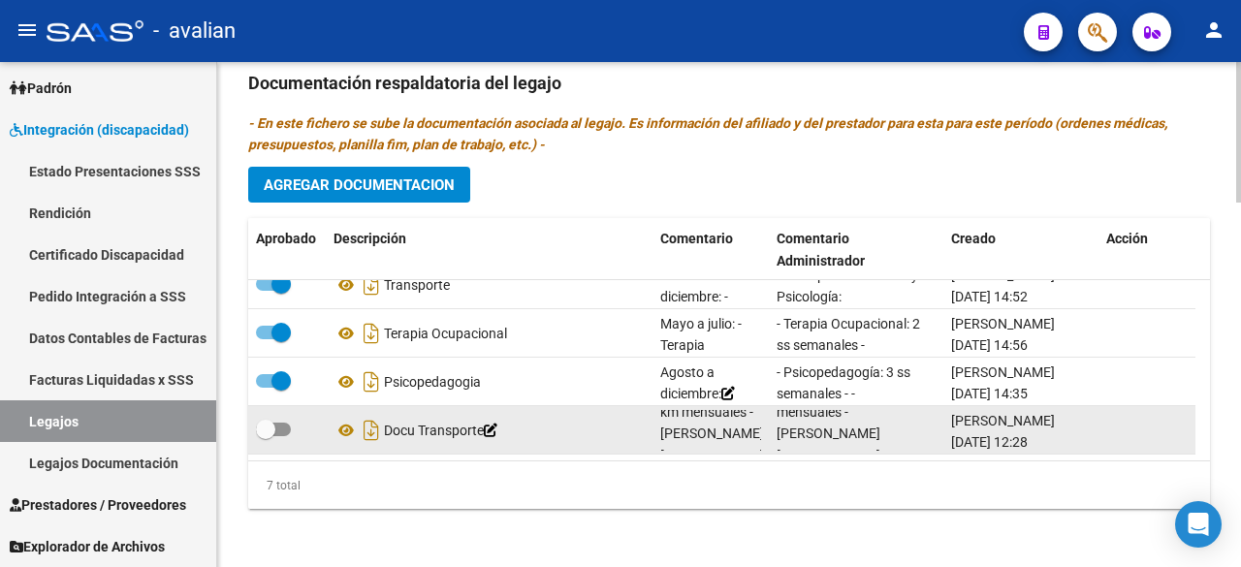
scroll to position [194, 0]
click at [740, 433] on icon at bounding box center [747, 440] width 14 height 14
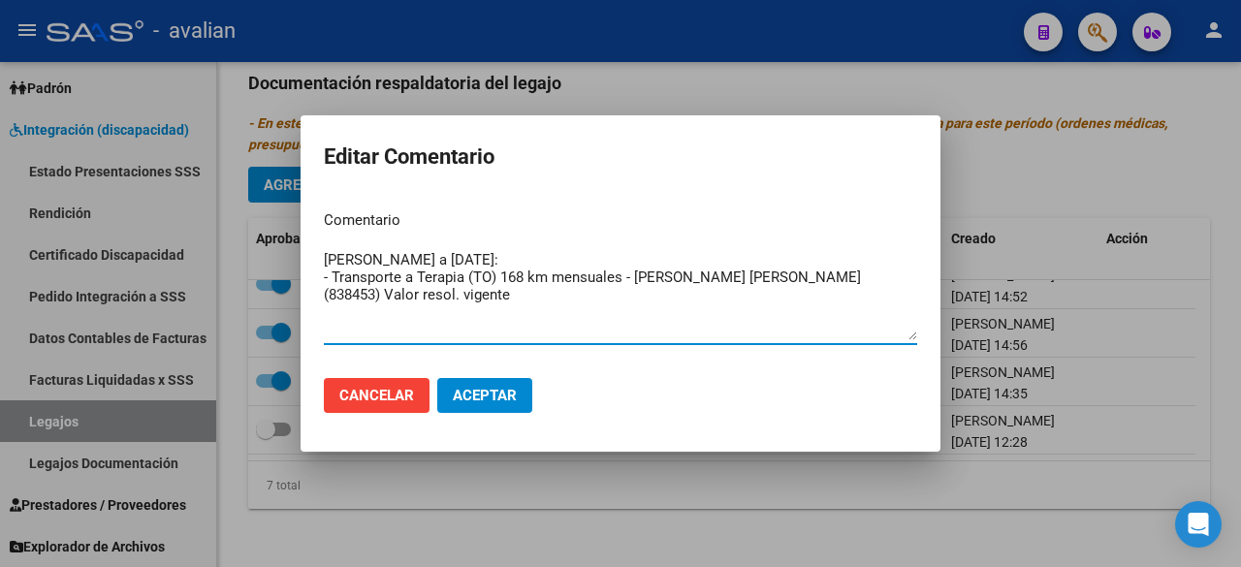
drag, startPoint x: 347, startPoint y: 253, endPoint x: 253, endPoint y: 270, distance: 95.5
click at [253, 270] on div "Editar Comentario Comentario [PERSON_NAME] a [DATE]: - Transporte a Terapia (TO…" at bounding box center [620, 283] width 1241 height 567
drag, startPoint x: 429, startPoint y: 289, endPoint x: 258, endPoint y: 267, distance: 172.1
click at [258, 267] on div "Editar Comentario Comentario [PERSON_NAME] a [DATE]: - Transporte a Terapia (TO…" at bounding box center [620, 283] width 1241 height 567
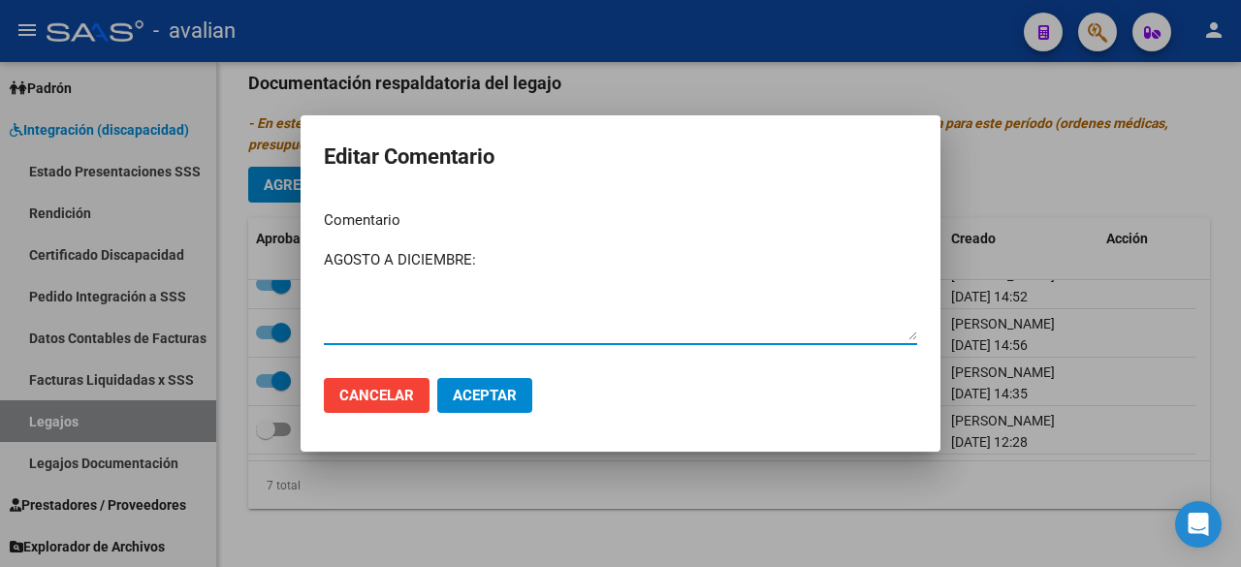
type textarea "AGOSTO A DICIEMBRE:"
click at [495, 401] on span "Aceptar" at bounding box center [485, 395] width 64 height 17
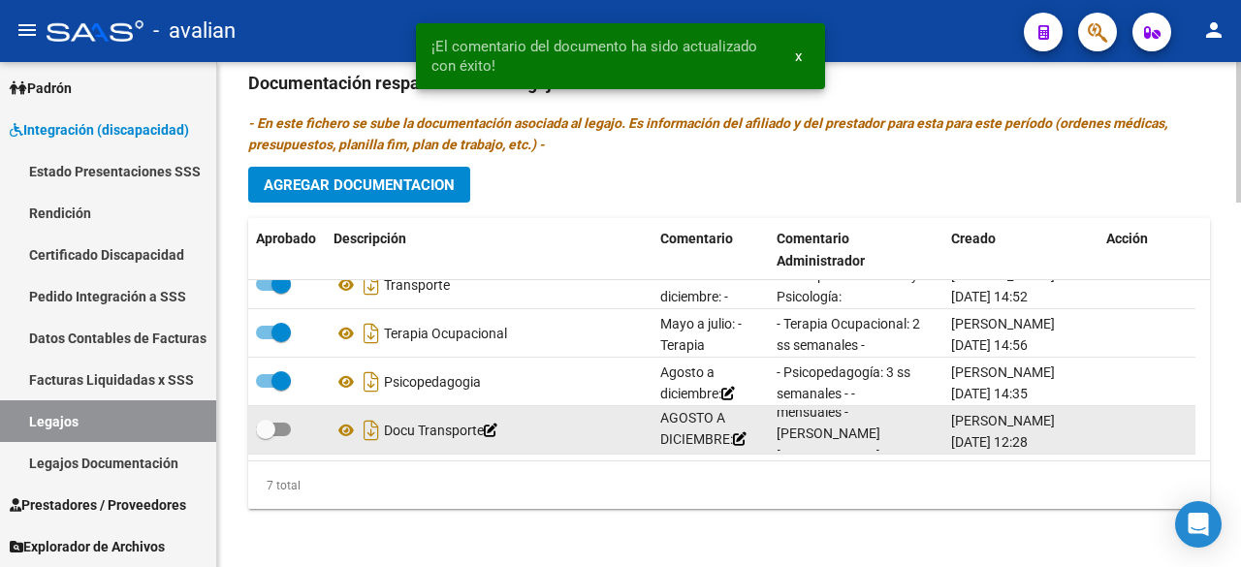
scroll to position [0, 0]
click at [286, 423] on span at bounding box center [273, 430] width 35 height 14
click at [266, 436] on input "checkbox" at bounding box center [265, 436] width 1 height 1
checkbox input "true"
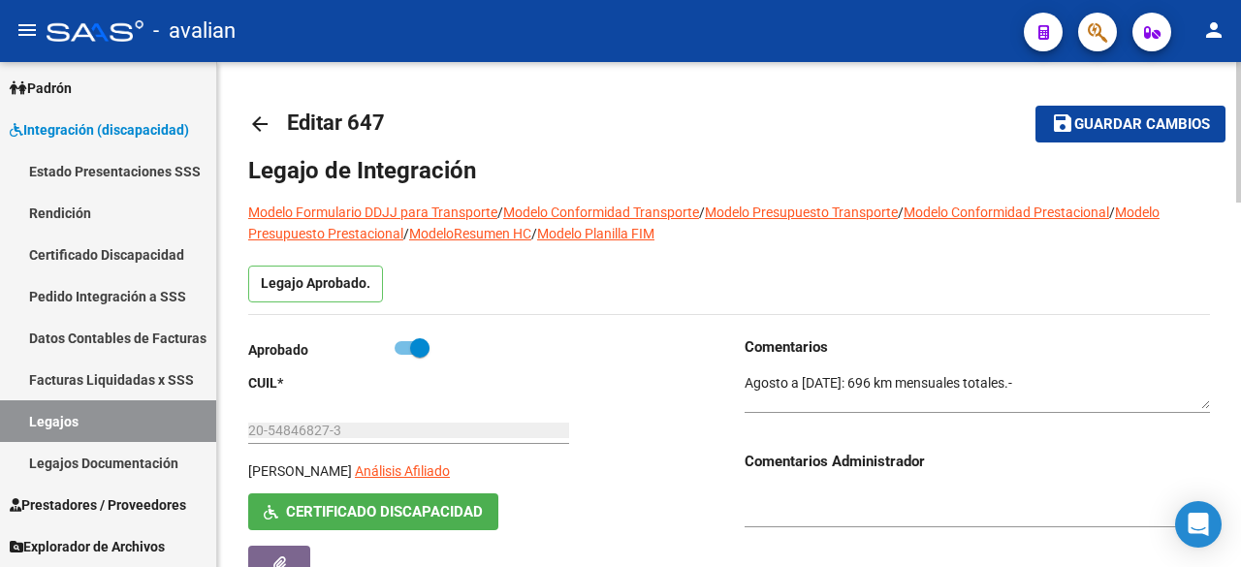
scroll to position [194, 0]
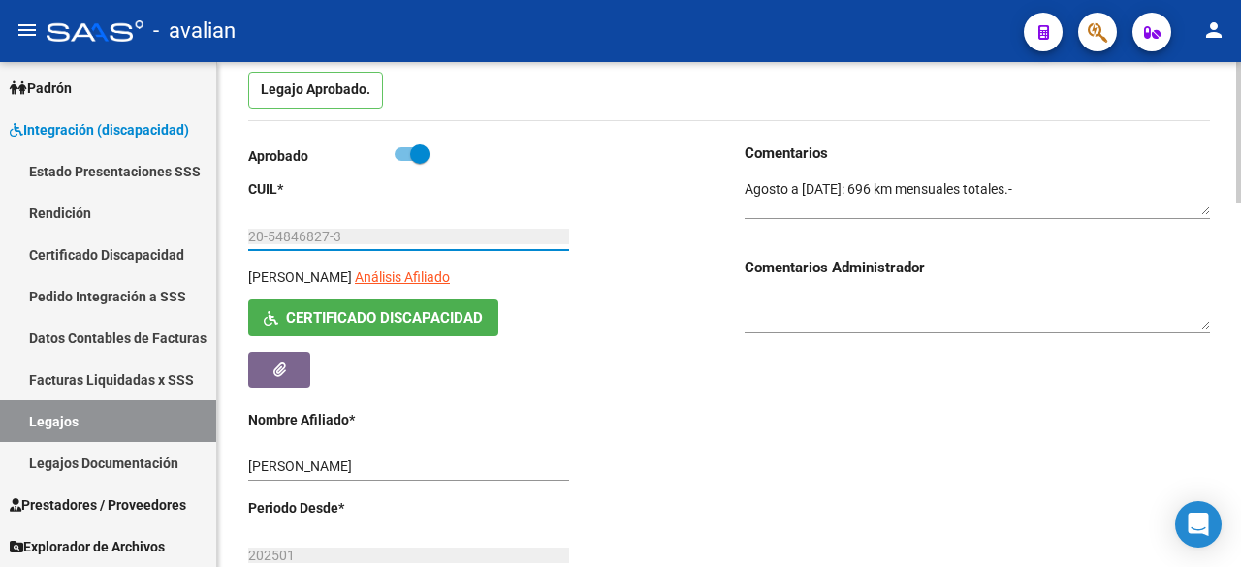
drag, startPoint x: 343, startPoint y: 232, endPoint x: 241, endPoint y: 246, distance: 102.9
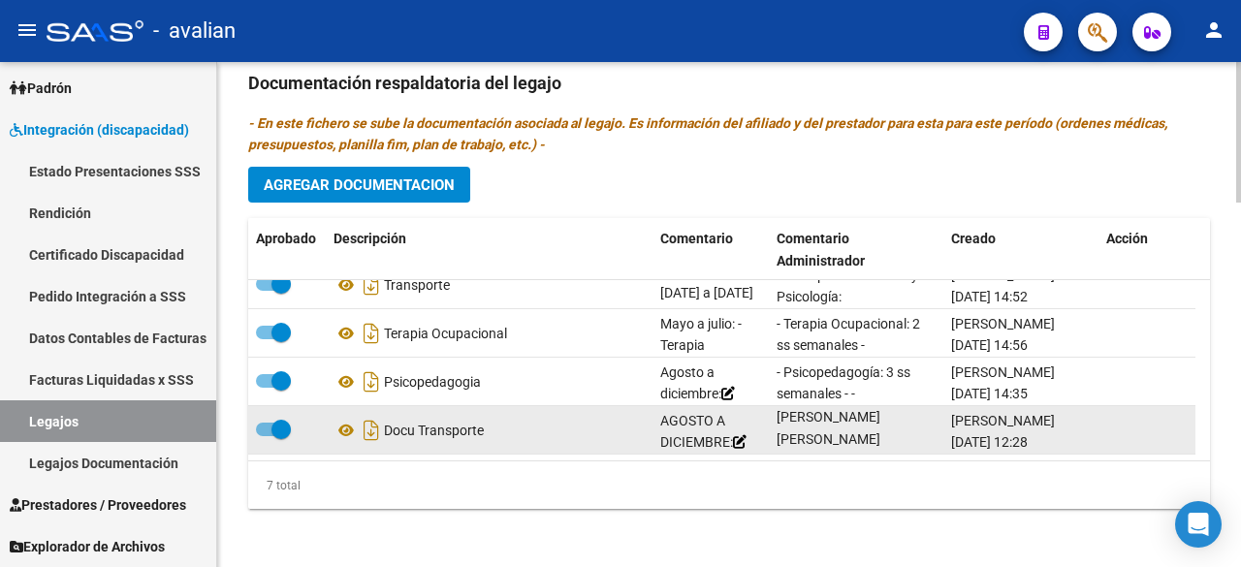
scroll to position [0, 0]
drag, startPoint x: 778, startPoint y: 402, endPoint x: 902, endPoint y: 424, distance: 126.0
click at [902, 424] on span "[PERSON_NAME] a [DATE]: - Transporte a Terapia (TO) 168 km mensuales + PSP 168 …" at bounding box center [853, 396] width 153 height 192
copy span "[PERSON_NAME] a [DATE]: - Transporte a Terapia (TO) 168 km mensuales + PSP 168 …"
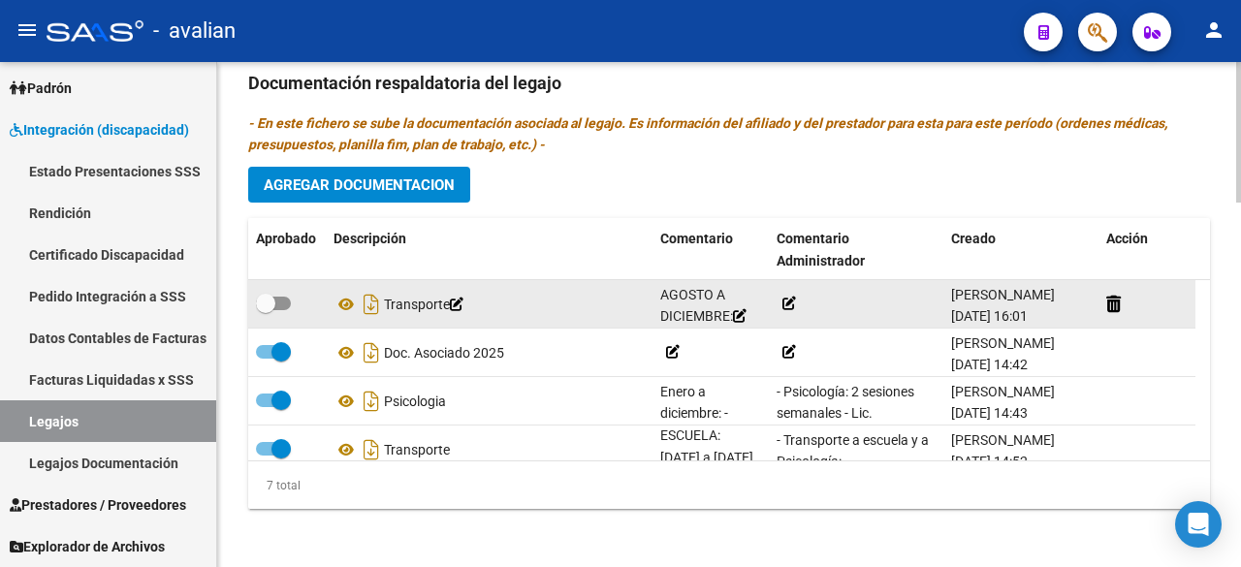
click at [789, 299] on icon at bounding box center [790, 304] width 14 height 14
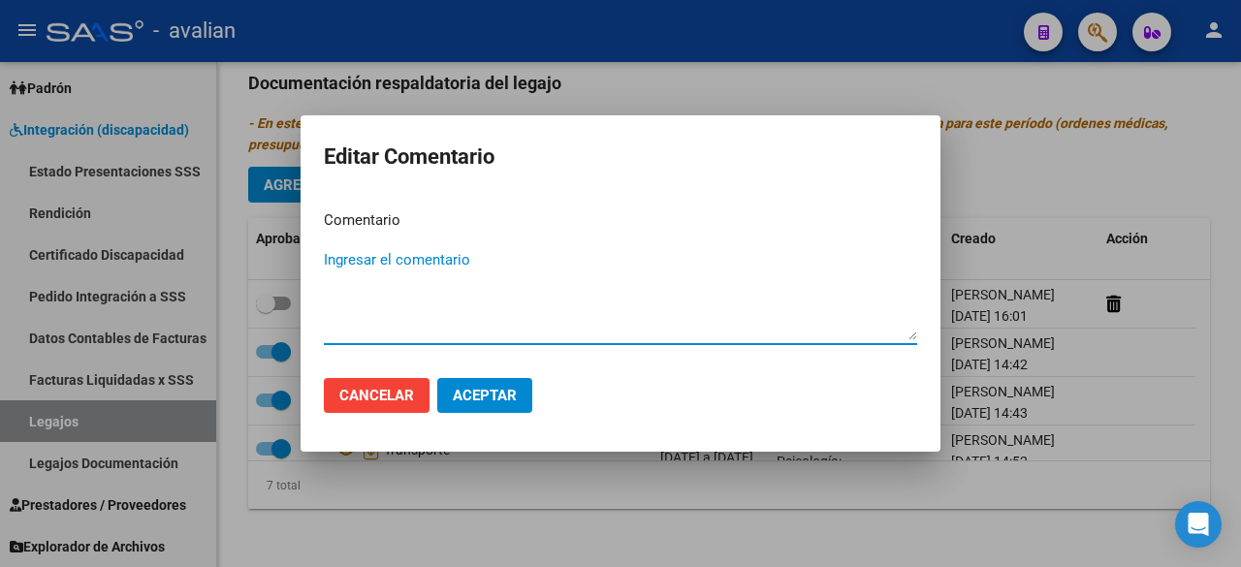
paste textarea "[PERSON_NAME] a [DATE]: - Transporte a Terapia (TO) 168 km mensuales + PSP 168 …"
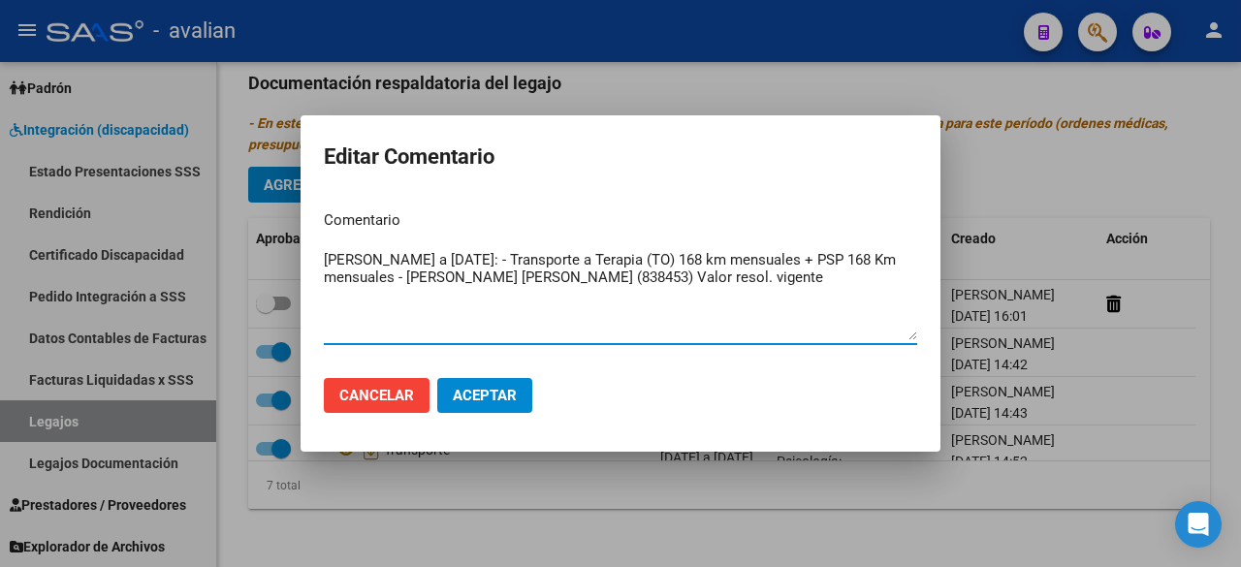
drag, startPoint x: 522, startPoint y: 260, endPoint x: 238, endPoint y: 247, distance: 284.5
click at [238, 247] on div "Editar Comentario Comentario [PERSON_NAME] a [DATE]: - Transporte a Terapia (TO…" at bounding box center [620, 283] width 1241 height 567
type textarea "- Transporte a Terapia (TO) 168 km mensuales + PSP 168 Km mensuales - [PERSON_N…"
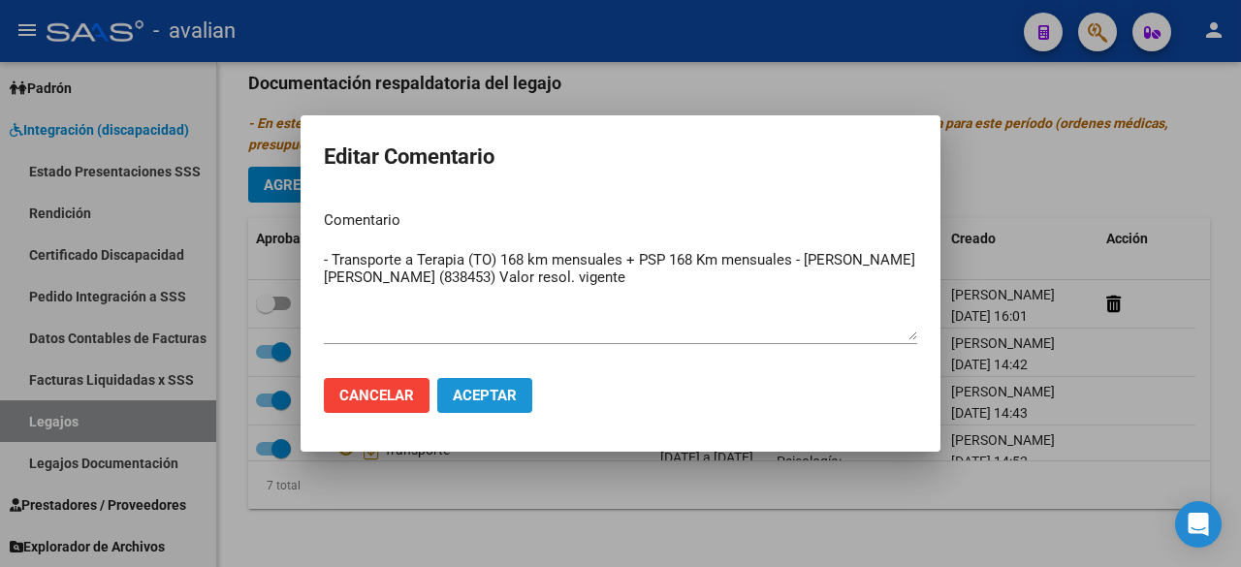
click at [515, 395] on span "Aceptar" at bounding box center [485, 395] width 64 height 17
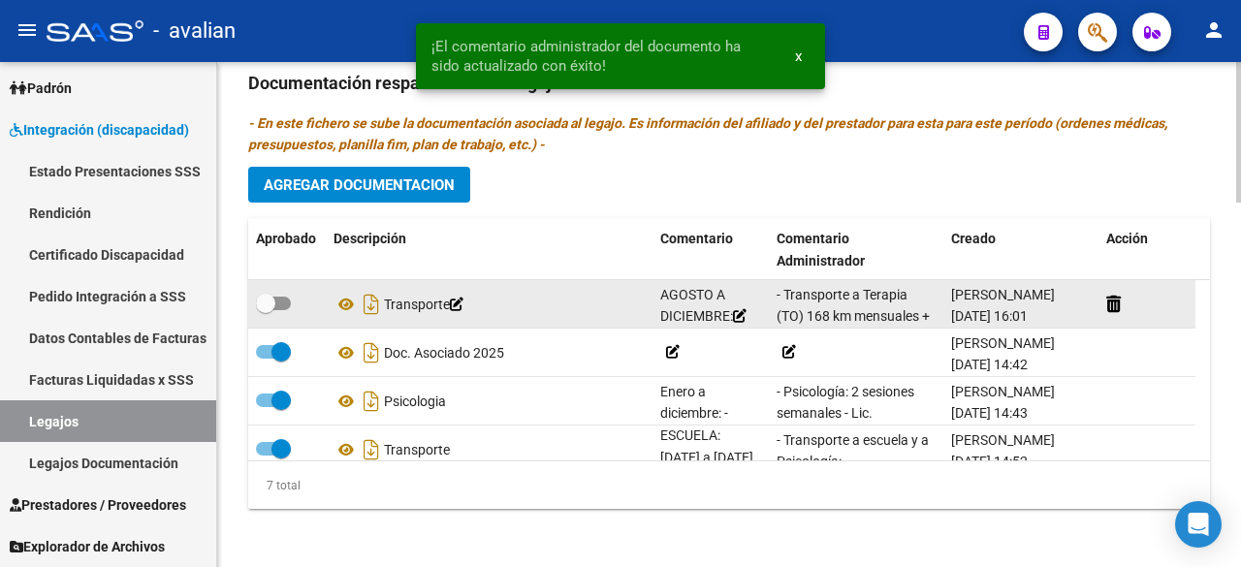
scroll to position [91, 0]
click at [875, 301] on div "- Transporte a Terapia (TO) 168 km mensuales + PSP 168 Km mensuales - [PERSON_N…" at bounding box center [856, 304] width 159 height 41
click at [834, 329] on icon at bounding box center [828, 336] width 14 height 14
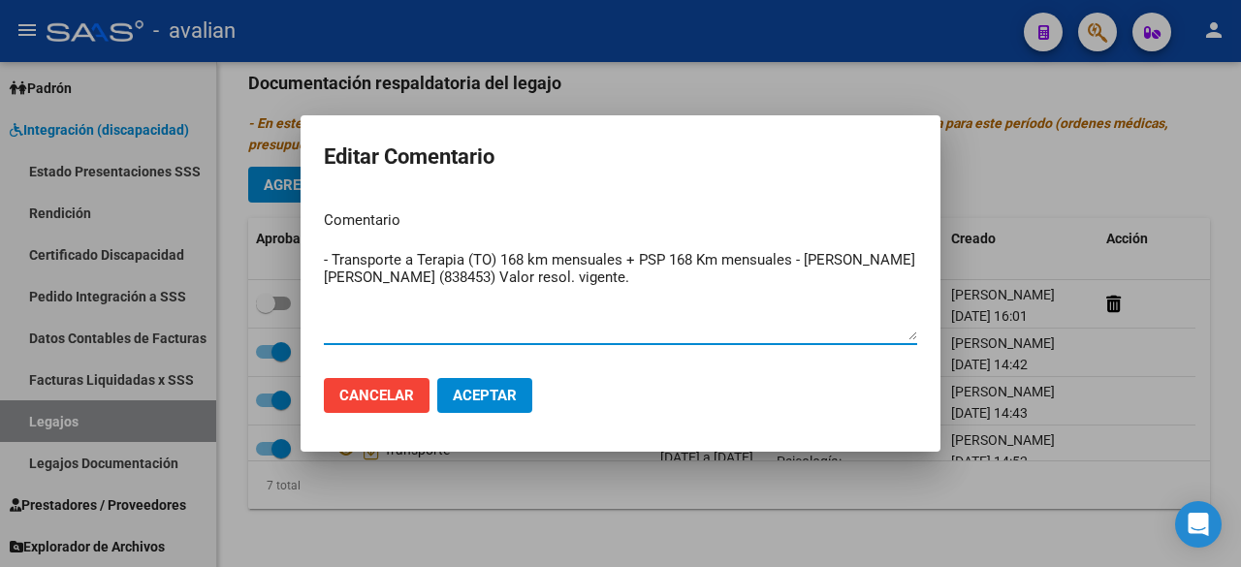
type textarea "- Transporte a Terapia (TO) 168 km mensuales + PSP 168 Km mensuales - [PERSON_N…"
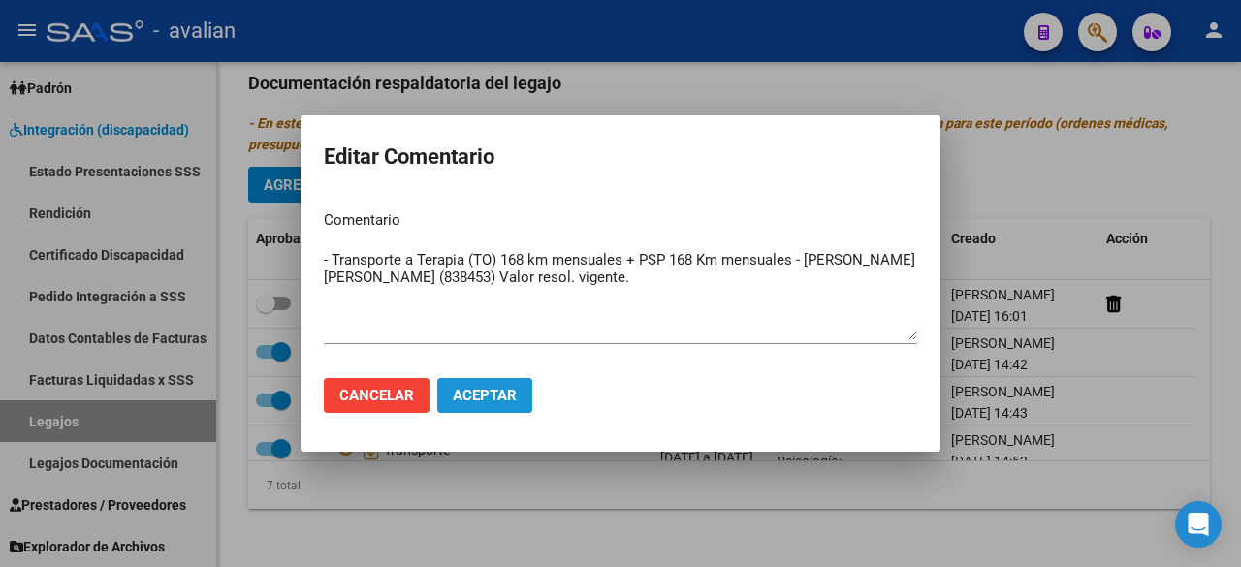
click at [528, 402] on button "Aceptar" at bounding box center [484, 395] width 95 height 35
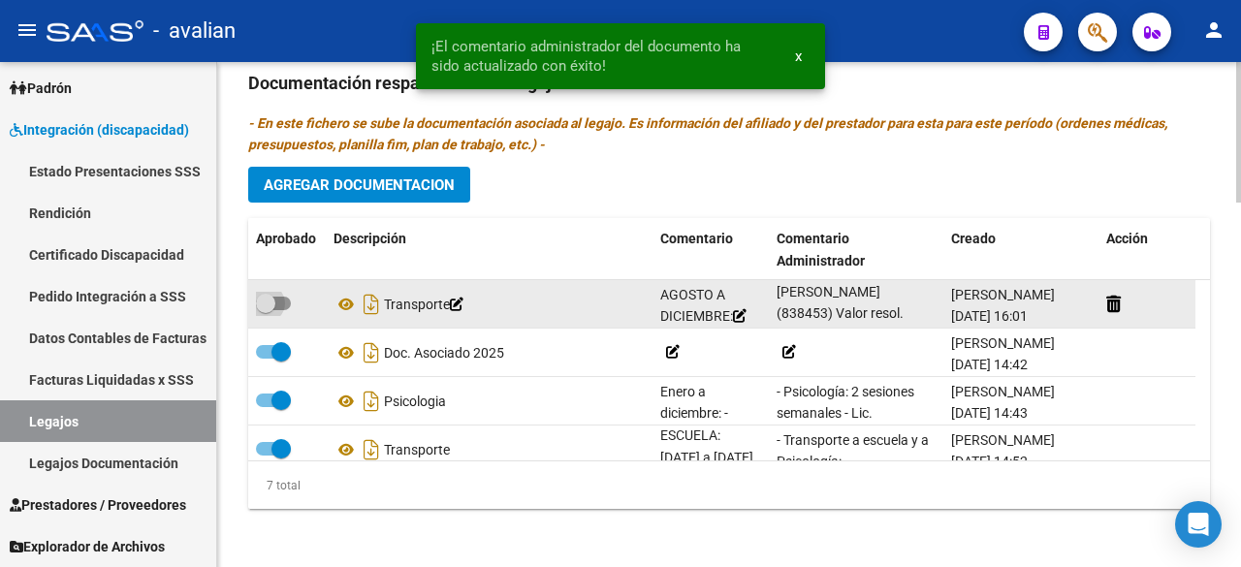
click at [288, 301] on span at bounding box center [273, 304] width 35 height 14
click at [266, 310] on input "checkbox" at bounding box center [265, 310] width 1 height 1
checkbox input "true"
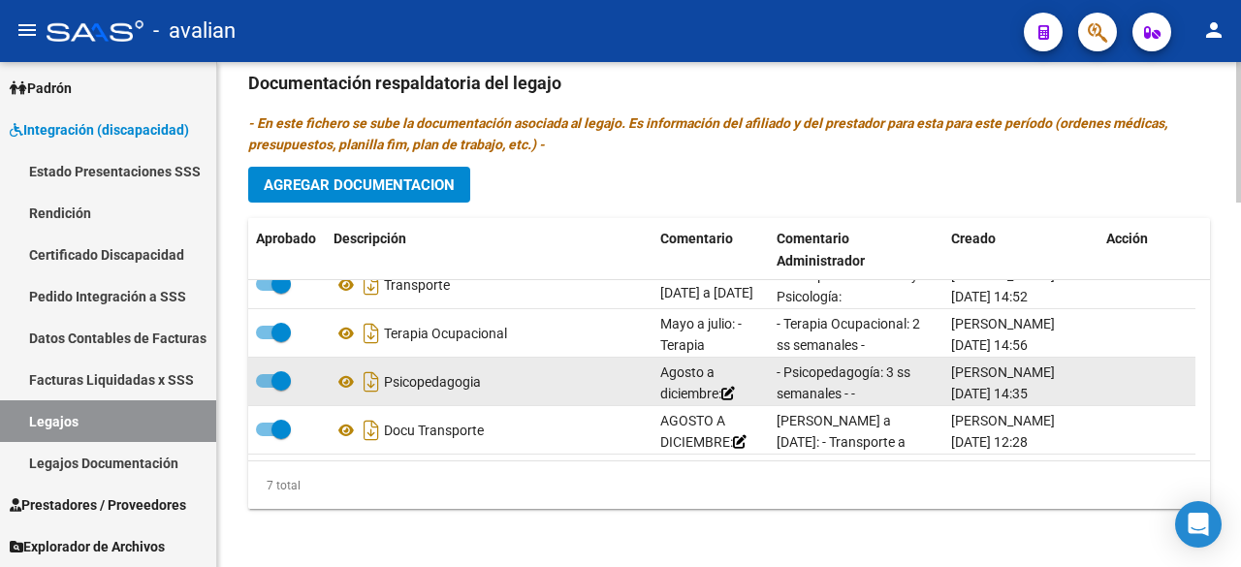
scroll to position [47, 0]
click at [838, 429] on icon at bounding box center [831, 436] width 14 height 14
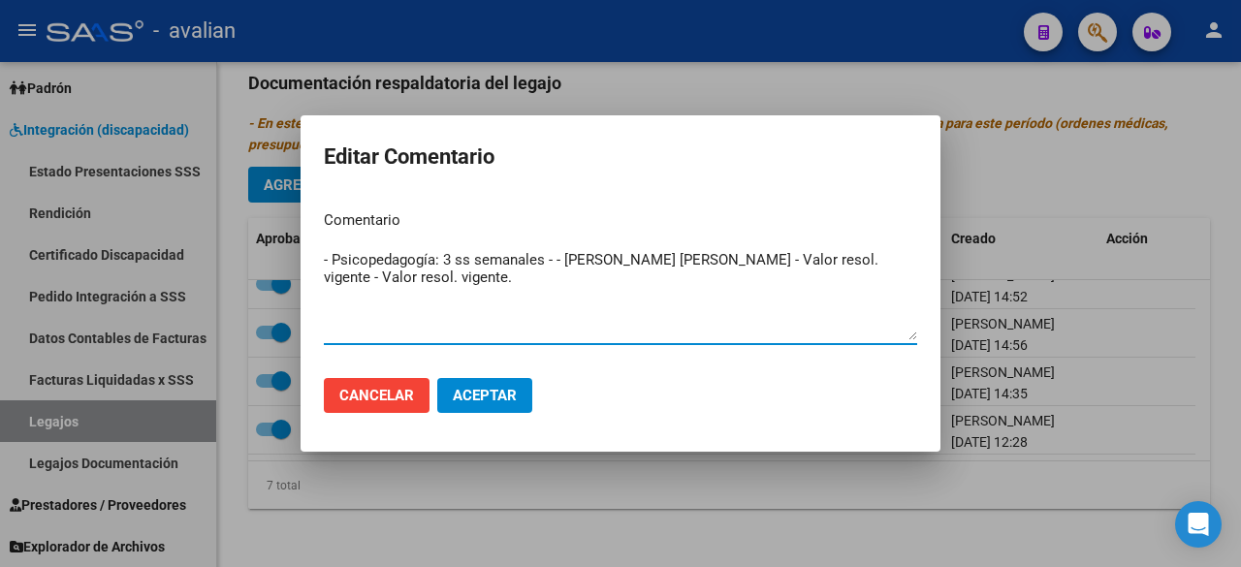
drag, startPoint x: 563, startPoint y: 261, endPoint x: 555, endPoint y: 266, distance: 10.0
click at [555, 266] on textarea "- Psicopedagogía: 3 ss semanales - - [PERSON_NAME] [PERSON_NAME] - Valor resol.…" at bounding box center [621, 294] width 594 height 91
type textarea "- Psicopedagogía: 3 ss semanales - [PERSON_NAME] [PERSON_NAME] - Valor resol. v…"
click at [508, 389] on span "Aceptar" at bounding box center [485, 395] width 64 height 17
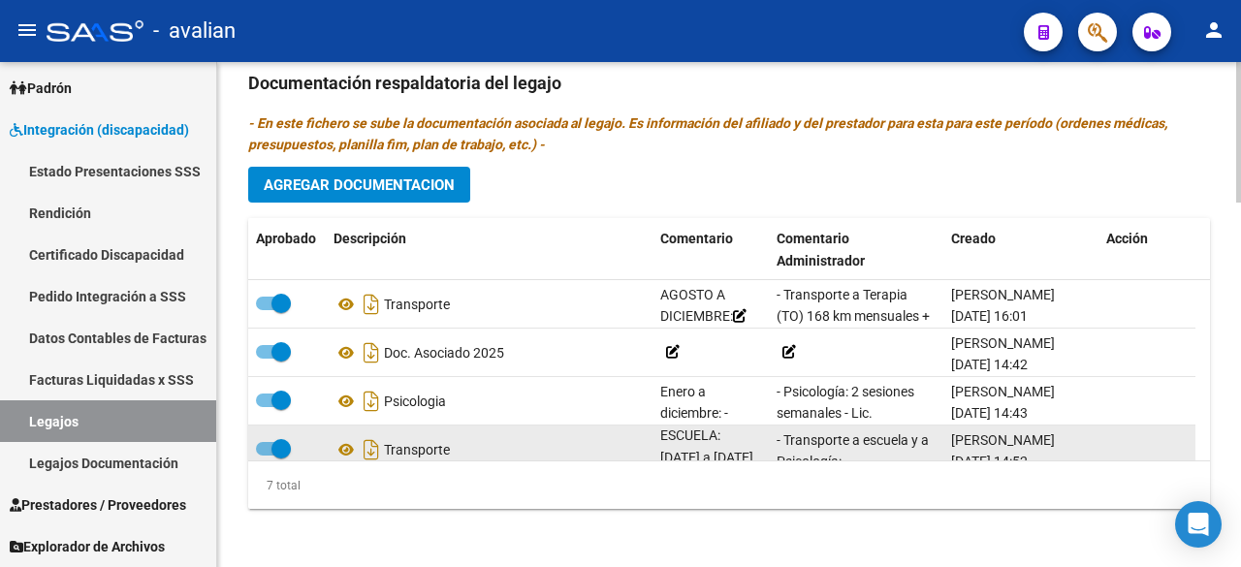
scroll to position [179, 0]
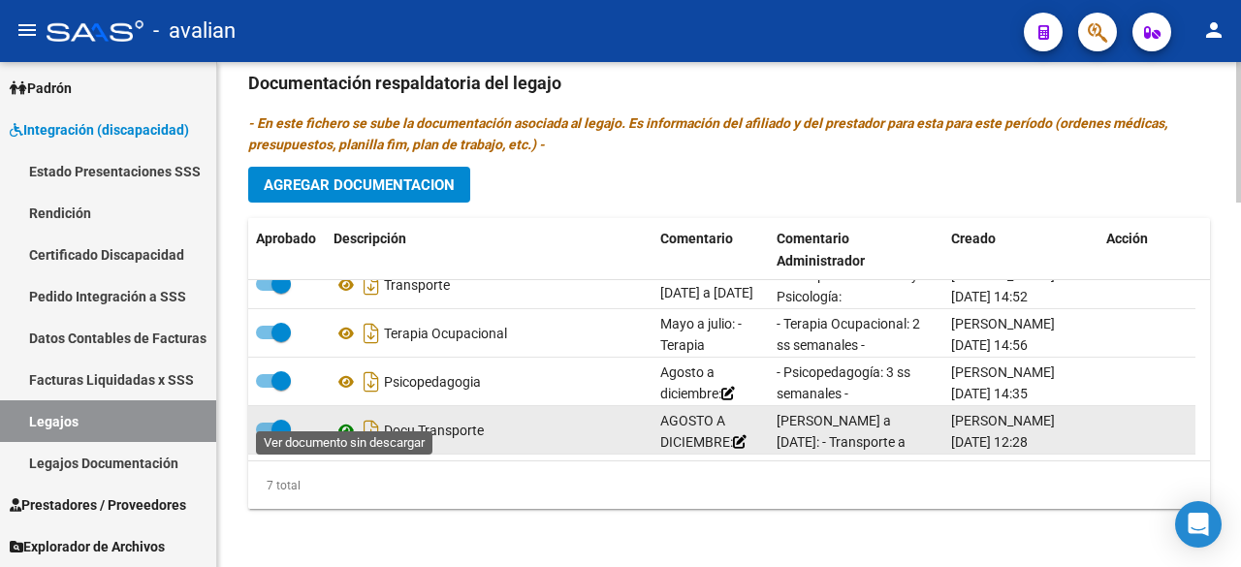
click at [342, 419] on icon at bounding box center [346, 430] width 25 height 23
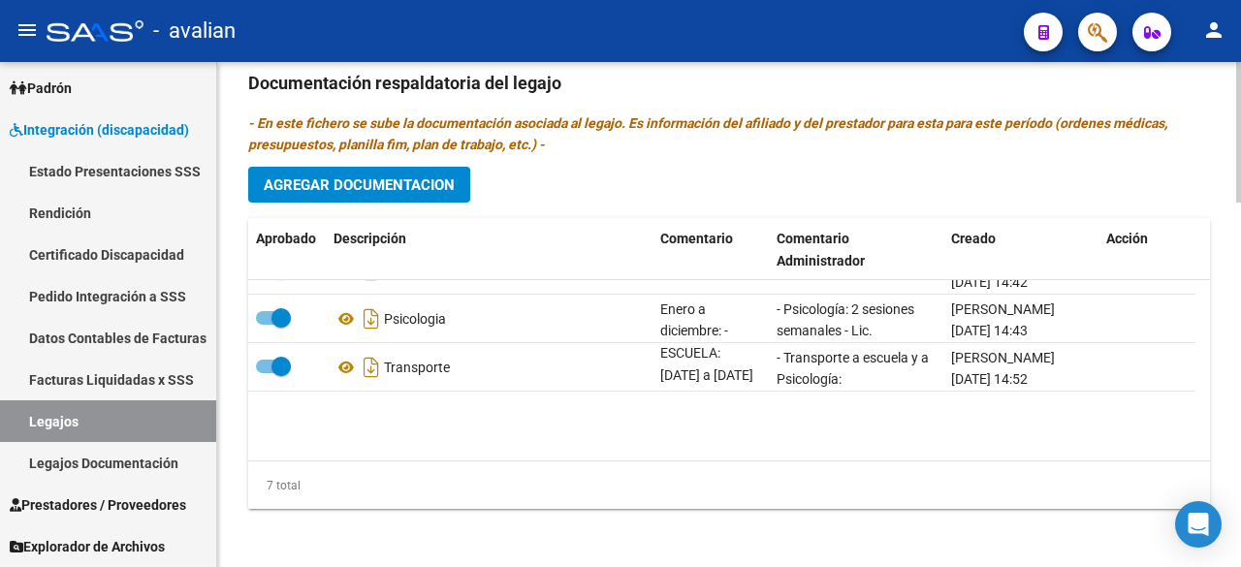
scroll to position [0, 0]
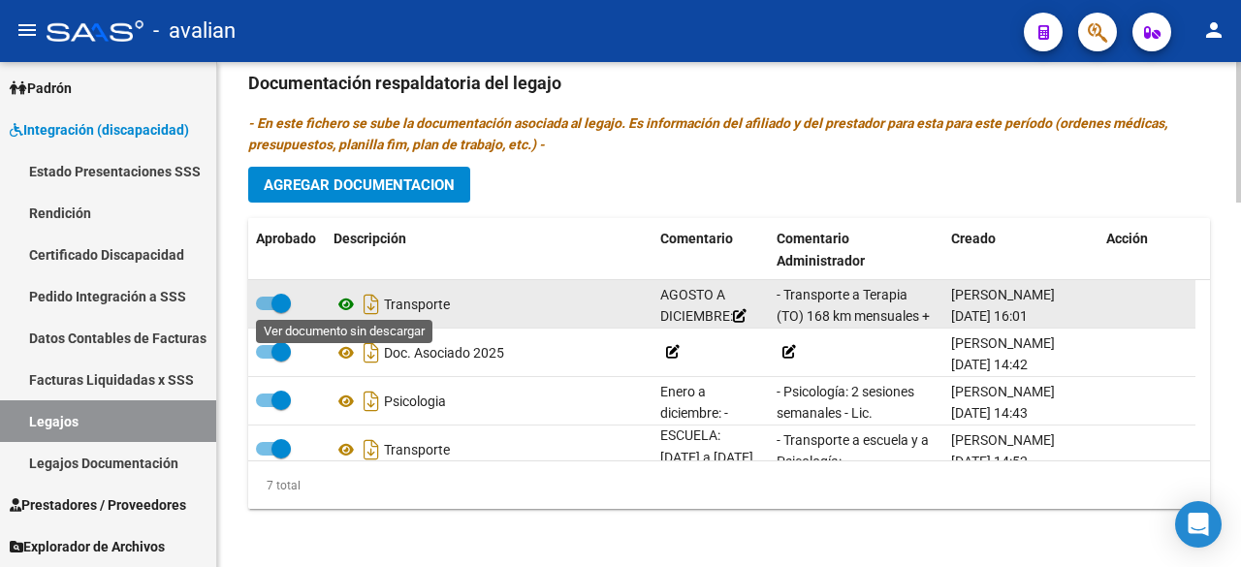
click at [348, 300] on icon at bounding box center [346, 304] width 25 height 23
